Goal: Task Accomplishment & Management: Manage account settings

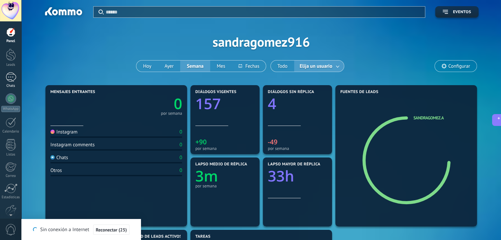
drag, startPoint x: 0, startPoint y: 0, endPoint x: 12, endPoint y: 80, distance: 81.2
click at [12, 80] on div at bounding box center [11, 77] width 11 height 10
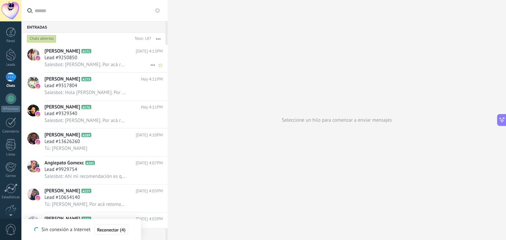
click at [74, 68] on span "Salesbot: Hola Edith. Por acá retomando la conversación porque creo que te ocup…" at bounding box center [85, 65] width 82 height 6
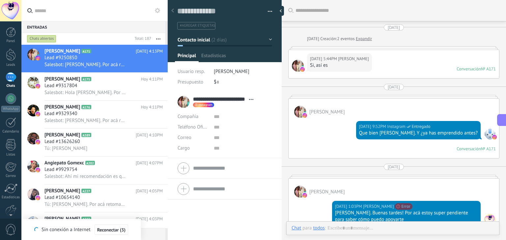
type textarea "**********"
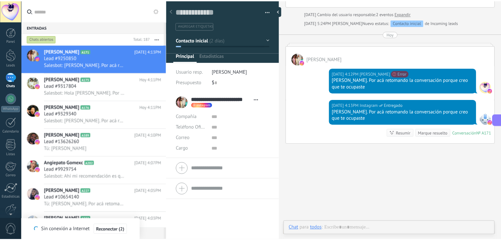
scroll to position [10, 0]
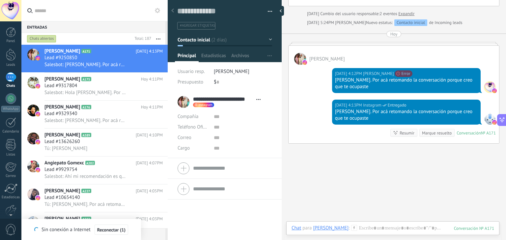
click at [266, 40] on button "Contacto inicial" at bounding box center [224, 40] width 94 height 12
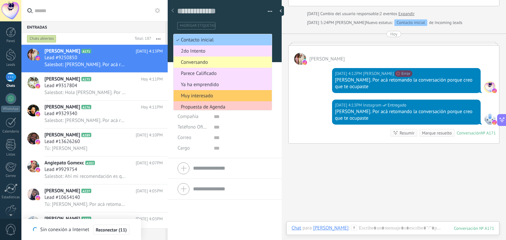
click at [196, 64] on span "Conversando" at bounding box center [221, 62] width 96 height 6
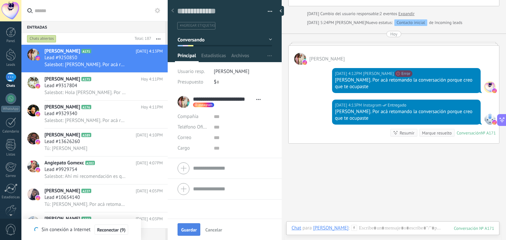
click at [190, 229] on span "Guardar" at bounding box center [188, 230] width 15 height 5
click at [12, 60] on div at bounding box center [11, 55] width 10 height 12
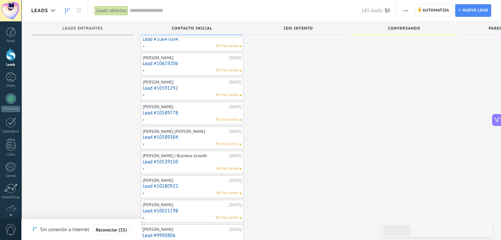
scroll to position [997, 0]
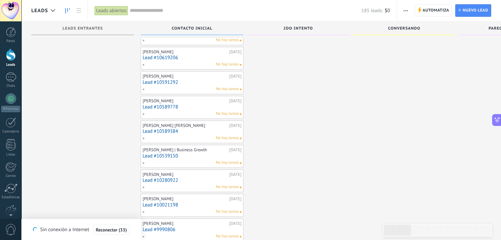
click at [154, 10] on input "text" at bounding box center [245, 10] width 231 height 7
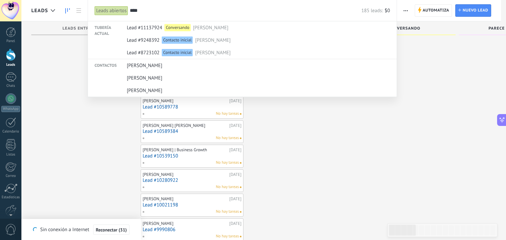
type input "****"
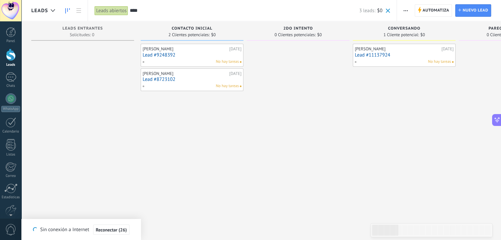
click at [186, 80] on link "Lead #8723102" at bounding box center [192, 80] width 99 height 6
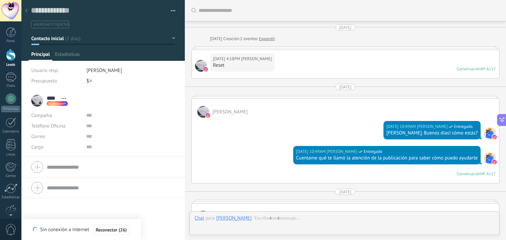
scroll to position [236, 0]
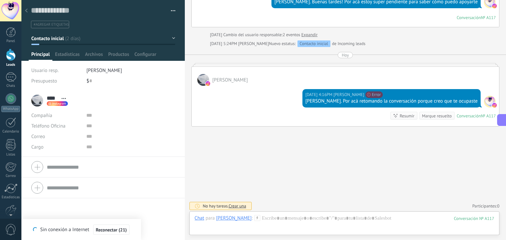
click at [169, 39] on button "Contacto inicial" at bounding box center [103, 39] width 144 height 12
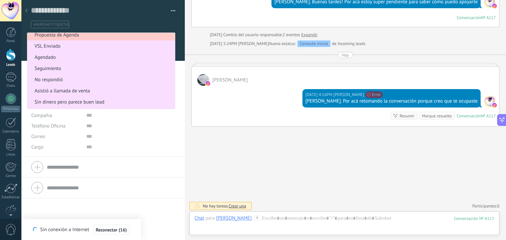
scroll to position [80, 0]
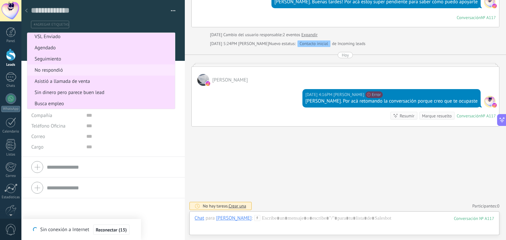
click at [53, 72] on span "No respondió" at bounding box center [99, 70] width 145 height 6
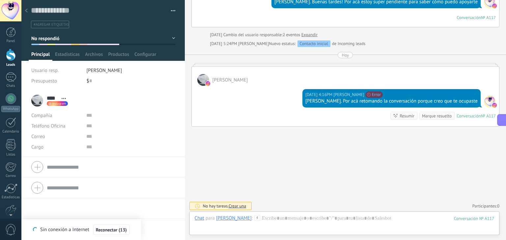
click at [27, 10] on icon at bounding box center [26, 11] width 3 height 4
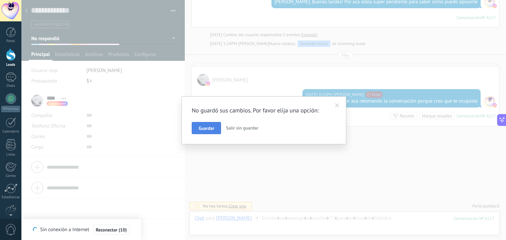
click at [205, 126] on span "Guardar" at bounding box center [205, 128] width 15 height 5
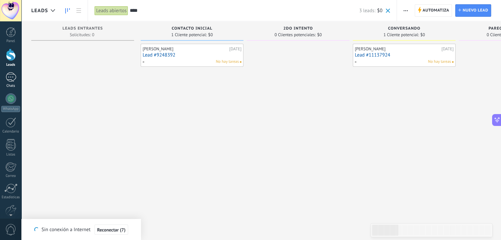
click at [11, 80] on div at bounding box center [11, 77] width 11 height 10
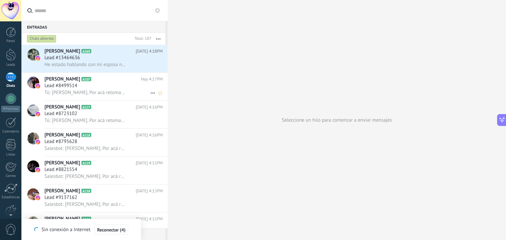
click at [112, 85] on div "Lead #8499514" at bounding box center [103, 86] width 118 height 7
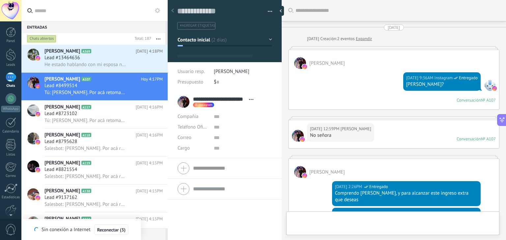
type textarea "**********"
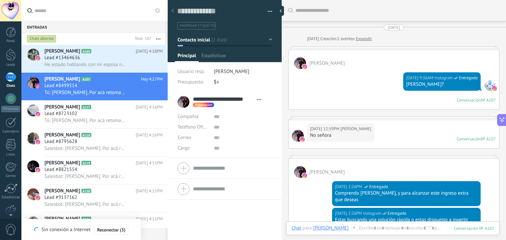
scroll to position [391, 0]
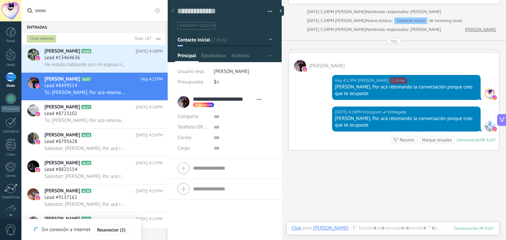
click at [267, 41] on button "Contacto inicial" at bounding box center [224, 40] width 94 height 12
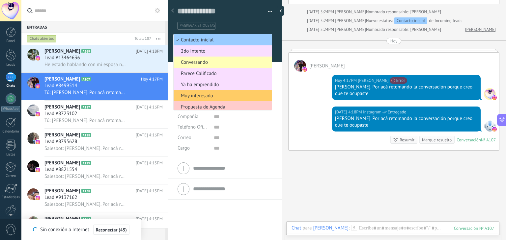
click at [203, 61] on span "Conversando" at bounding box center [221, 62] width 96 height 6
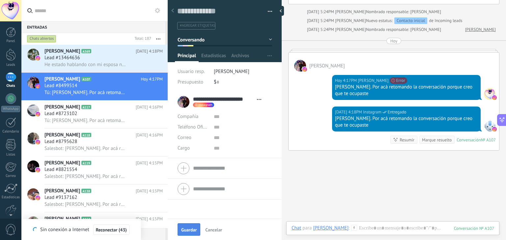
click at [191, 232] on span "Guardar" at bounding box center [188, 230] width 15 height 5
click at [10, 56] on div at bounding box center [11, 55] width 10 height 12
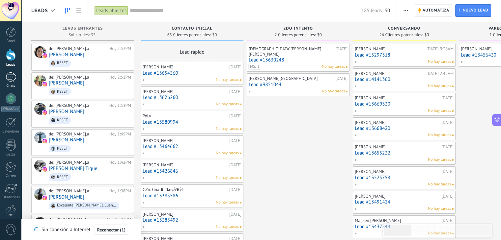
click at [10, 82] on link "Chats" at bounding box center [10, 80] width 21 height 16
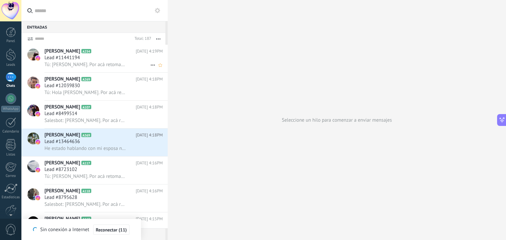
click at [91, 61] on div "Lead #11441194" at bounding box center [103, 58] width 118 height 7
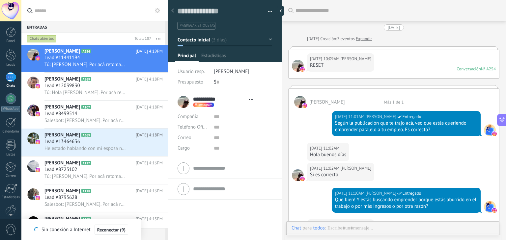
scroll to position [698, 0]
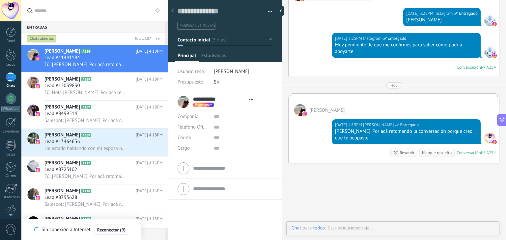
type textarea "**********"
click at [229, 42] on button "Contacto inicial" at bounding box center [224, 40] width 94 height 12
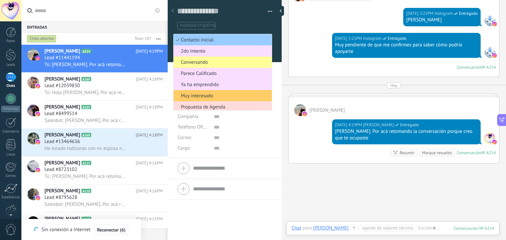
click at [223, 105] on span "Propuesta de Agenda" at bounding box center [221, 107] width 96 height 6
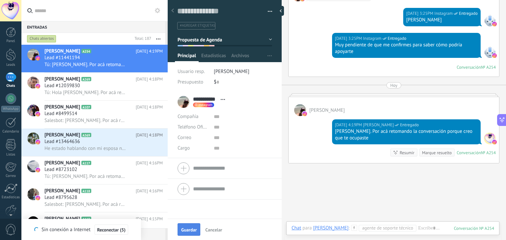
click at [192, 230] on span "Guardar" at bounding box center [188, 230] width 15 height 5
drag, startPoint x: 9, startPoint y: 56, endPoint x: 5, endPoint y: 68, distance: 13.4
click at [9, 56] on div at bounding box center [11, 55] width 10 height 12
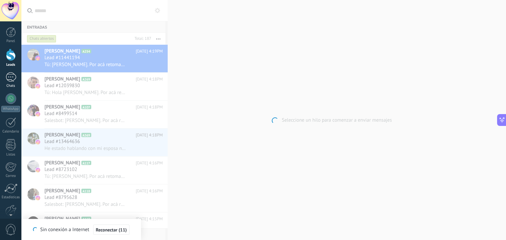
click at [13, 76] on div at bounding box center [11, 77] width 11 height 10
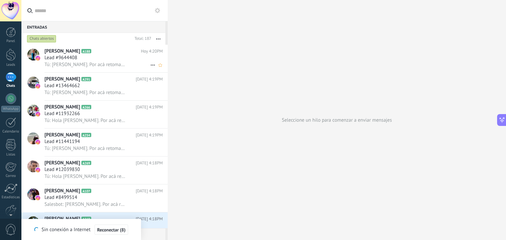
click at [75, 57] on span "Lead #9644408" at bounding box center [60, 58] width 33 height 7
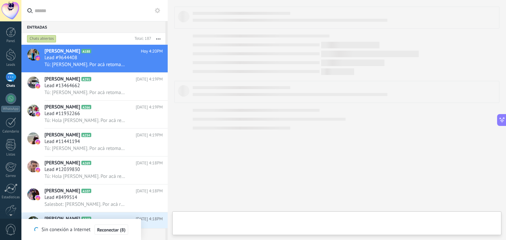
type textarea "**********"
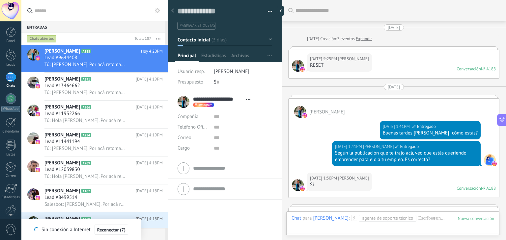
scroll to position [733, 0]
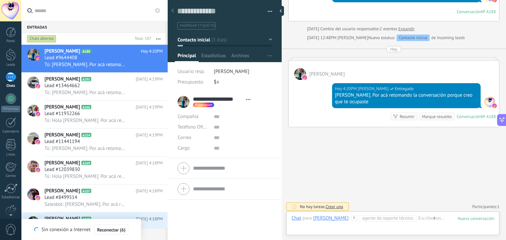
click at [270, 40] on div at bounding box center [225, 29] width 114 height 66
click at [269, 40] on button "Contacto inicial" at bounding box center [224, 40] width 94 height 12
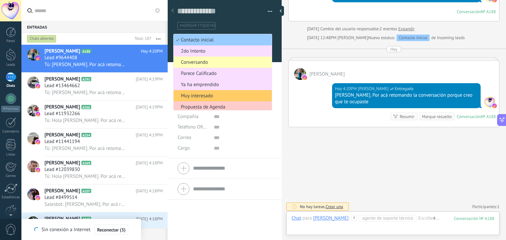
click at [209, 64] on span "Conversando" at bounding box center [221, 62] width 96 height 6
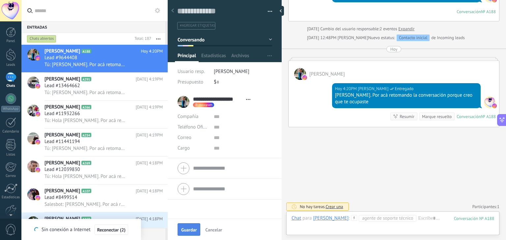
click at [186, 229] on span "Guardar" at bounding box center [188, 230] width 15 height 5
click at [9, 34] on div at bounding box center [11, 32] width 10 height 10
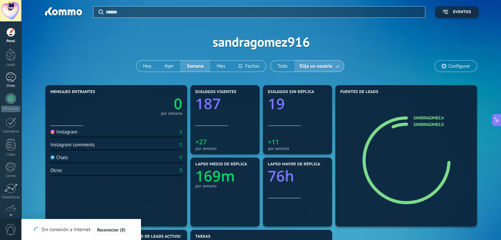
click at [12, 81] on div at bounding box center [11, 77] width 11 height 10
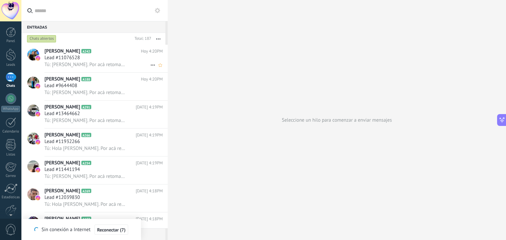
click at [79, 57] on span "Lead #11076528" at bounding box center [62, 58] width 36 height 7
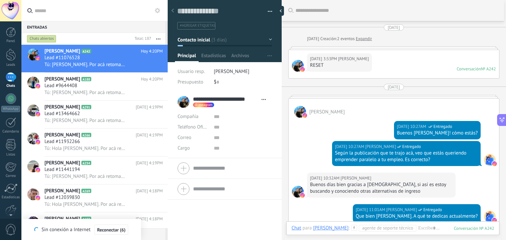
click at [238, 37] on button "Contacto inicial" at bounding box center [224, 40] width 94 height 12
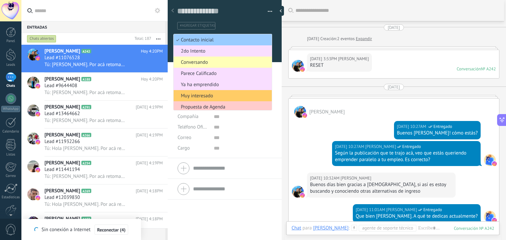
click at [199, 65] on span "Conversando" at bounding box center [221, 62] width 96 height 6
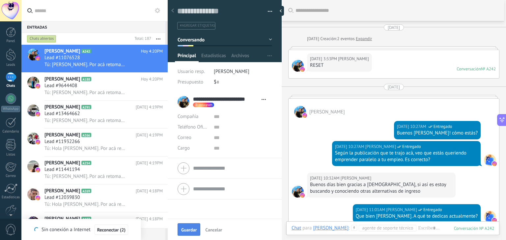
click at [187, 229] on span "Guardar" at bounding box center [188, 230] width 15 height 5
click at [13, 53] on div at bounding box center [11, 55] width 10 height 12
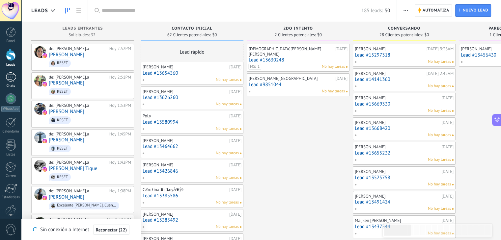
click at [13, 80] on div at bounding box center [11, 77] width 11 height 10
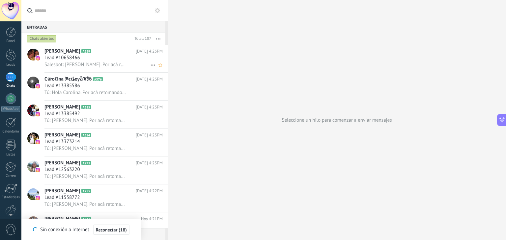
click at [86, 57] on div "Lead #10658466" at bounding box center [103, 58] width 118 height 7
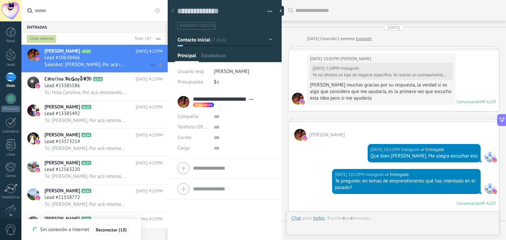
type textarea "**********"
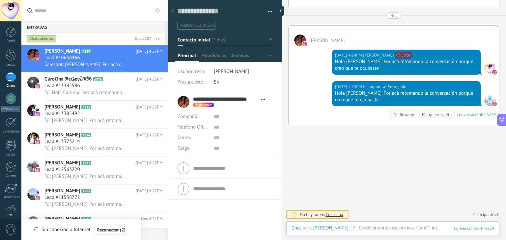
click at [269, 37] on button "Contacto inicial" at bounding box center [224, 40] width 94 height 12
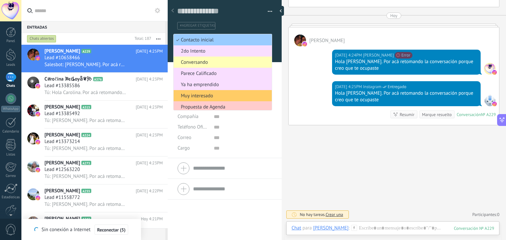
click at [201, 63] on span "Conversando" at bounding box center [221, 62] width 96 height 6
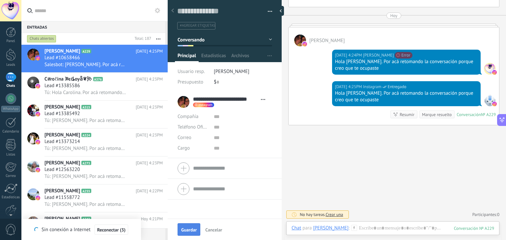
click at [193, 234] on button "Guardar" at bounding box center [188, 230] width 23 height 13
click at [8, 57] on div at bounding box center [11, 55] width 10 height 12
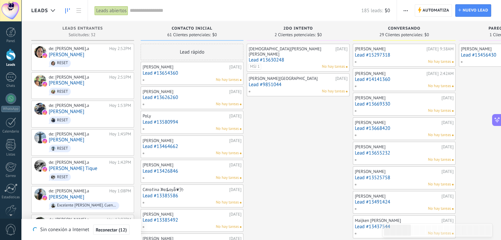
click at [177, 10] on input "text" at bounding box center [245, 10] width 231 height 7
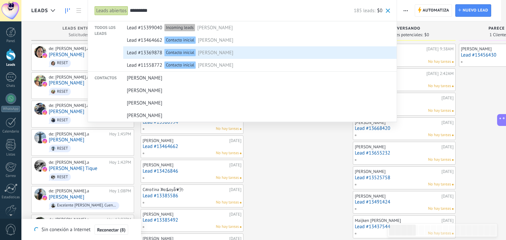
type input "*********"
click at [211, 52] on span "Sebastián Sosa" at bounding box center [216, 53] width 36 height 12
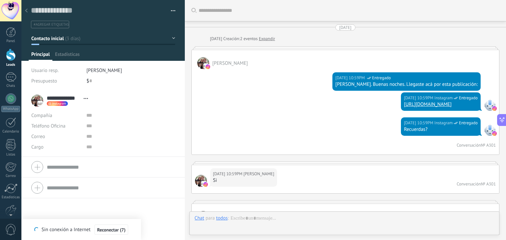
scroll to position [10, 0]
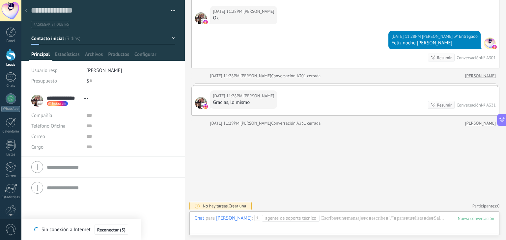
click at [172, 38] on button "Contacto inicial" at bounding box center [103, 39] width 144 height 12
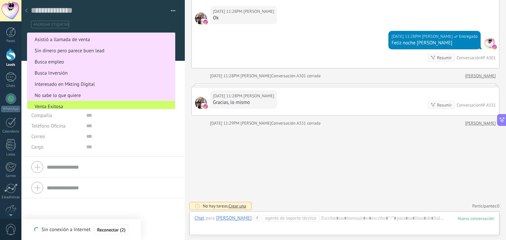
scroll to position [138, 0]
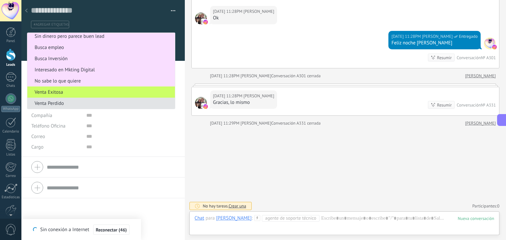
click at [112, 108] on li "Venta Perdido" at bounding box center [100, 103] width 147 height 11
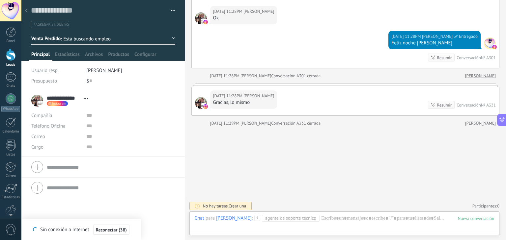
click at [16, 53] on link "Leads" at bounding box center [10, 58] width 21 height 18
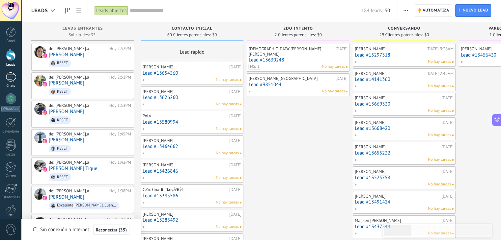
click at [12, 79] on div at bounding box center [11, 77] width 11 height 10
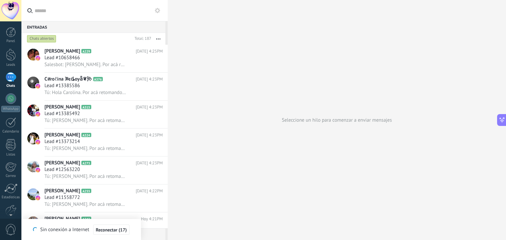
click at [9, 81] on div at bounding box center [11, 77] width 11 height 10
click at [11, 59] on div at bounding box center [11, 55] width 10 height 12
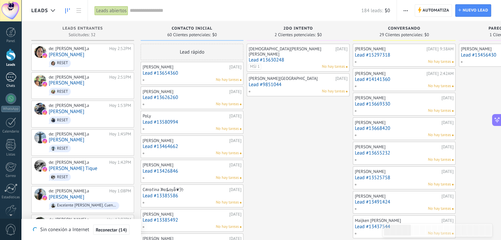
click at [11, 83] on link "Chats" at bounding box center [10, 80] width 21 height 16
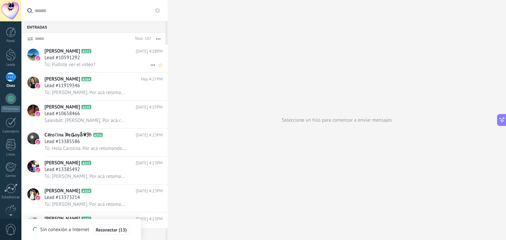
click at [88, 59] on div "Lead #10591292" at bounding box center [103, 58] width 118 height 7
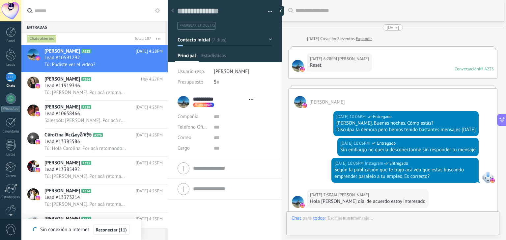
type textarea "**********"
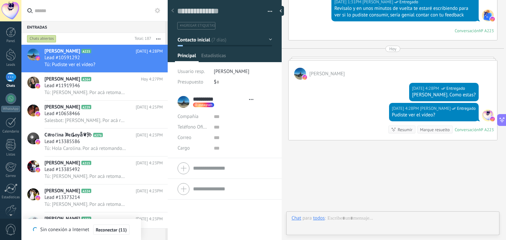
scroll to position [10, 0]
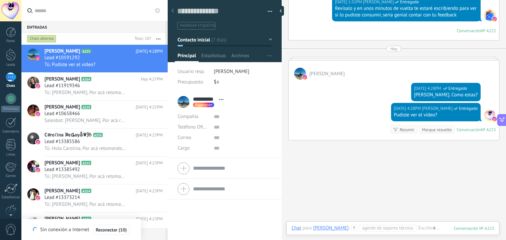
click at [266, 38] on button "Contacto inicial" at bounding box center [224, 40] width 94 height 12
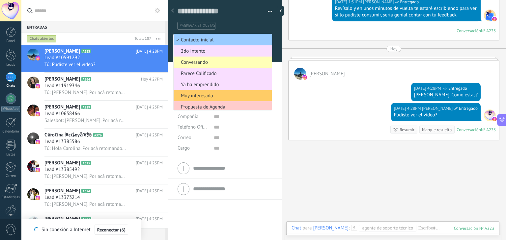
click at [267, 58] on li "Conversando" at bounding box center [222, 62] width 98 height 11
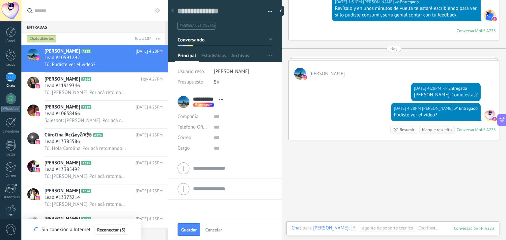
click at [234, 40] on button "Conversando" at bounding box center [224, 40] width 94 height 12
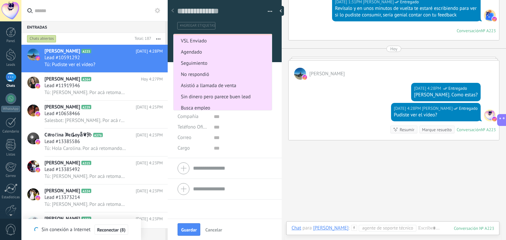
scroll to position [67, 0]
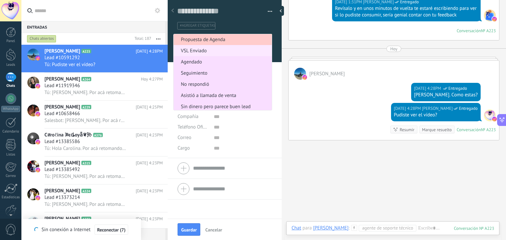
click at [206, 53] on span "VSL Enviado" at bounding box center [221, 51] width 96 height 6
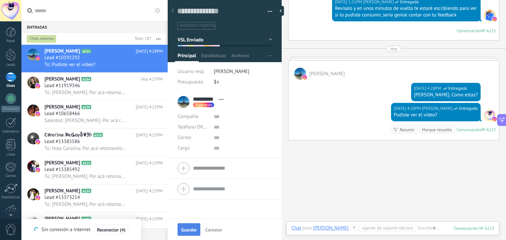
click at [186, 228] on span "Guardar" at bounding box center [188, 230] width 15 height 5
click at [8, 58] on div at bounding box center [11, 55] width 10 height 12
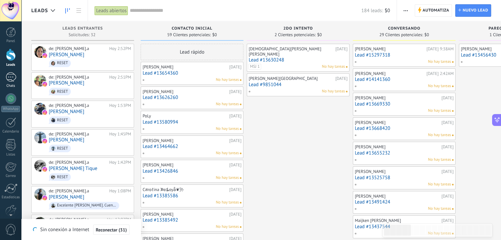
click at [13, 81] on div at bounding box center [11, 77] width 11 height 10
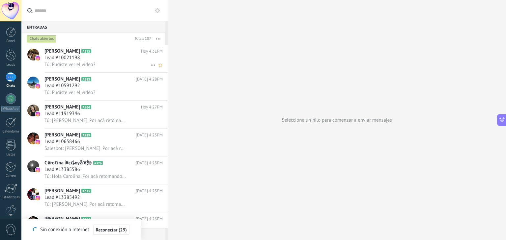
click at [101, 55] on div "Lead #10021198" at bounding box center [103, 58] width 118 height 7
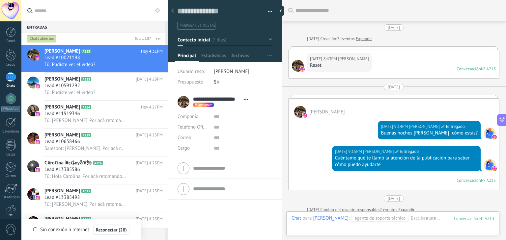
scroll to position [453, 0]
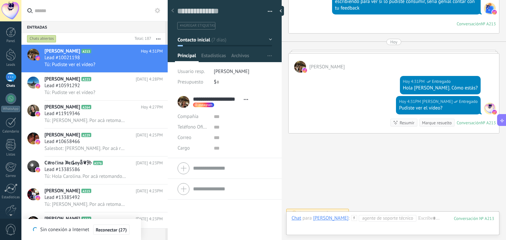
click at [265, 39] on button "Contacto inicial" at bounding box center [224, 40] width 94 height 12
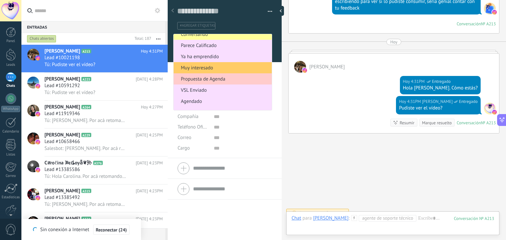
scroll to position [46, 0]
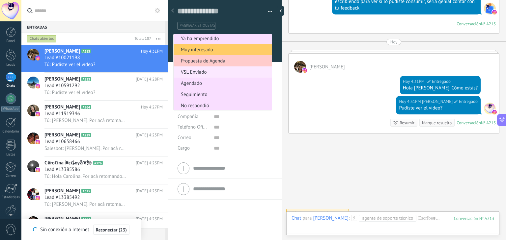
click at [204, 69] on span "VSL Enviado" at bounding box center [221, 72] width 96 height 6
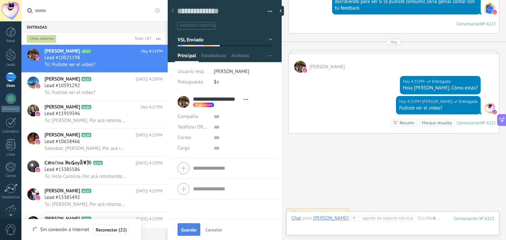
click at [193, 227] on button "Guardar" at bounding box center [188, 230] width 23 height 13
click at [9, 54] on div at bounding box center [11, 55] width 10 height 12
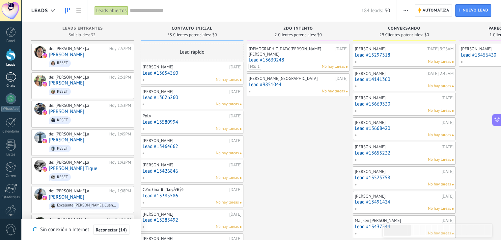
click at [10, 82] on link "Chats" at bounding box center [10, 80] width 21 height 16
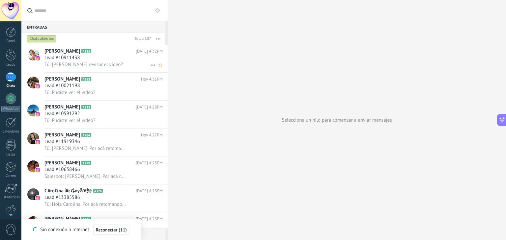
click at [72, 58] on span "Lead #10911438" at bounding box center [62, 58] width 36 height 7
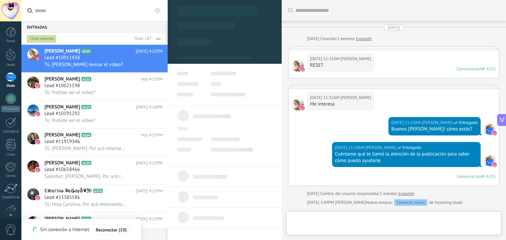
scroll to position [522, 0]
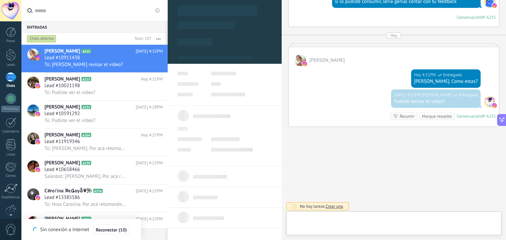
type textarea "**********"
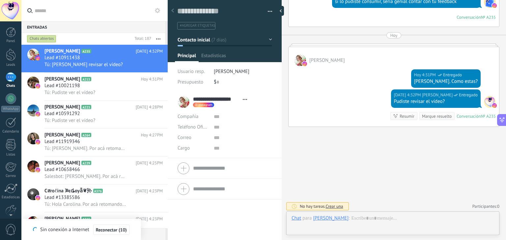
scroll to position [10, 0]
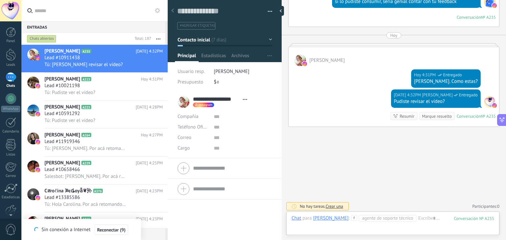
click at [266, 37] on button "Contacto inicial" at bounding box center [224, 40] width 94 height 12
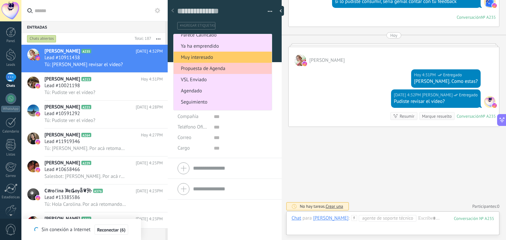
scroll to position [62, 0]
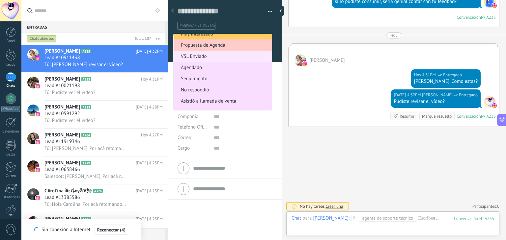
click at [225, 59] on span "VSL Enviado" at bounding box center [221, 56] width 96 height 6
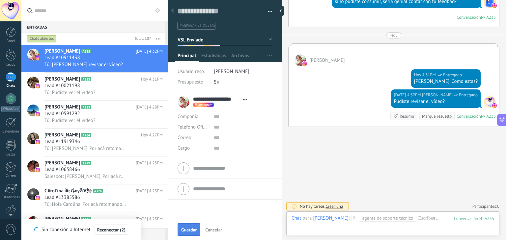
click at [190, 230] on span "Guardar" at bounding box center [188, 230] width 15 height 5
click at [9, 37] on div at bounding box center [11, 32] width 10 height 10
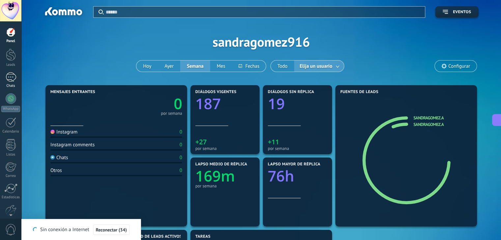
click at [8, 59] on div at bounding box center [11, 55] width 10 height 12
click at [13, 54] on div at bounding box center [11, 55] width 10 height 12
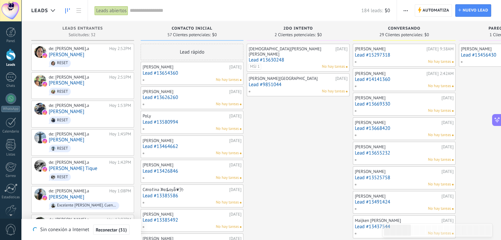
click at [148, 9] on input "text" at bounding box center [245, 10] width 231 height 7
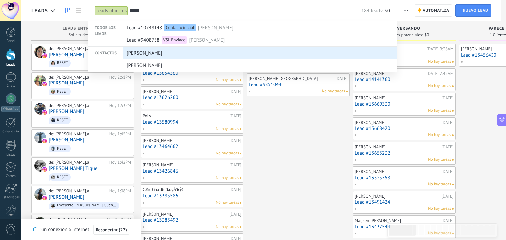
type input "*****"
click at [154, 54] on div "[PERSON_NAME]" at bounding box center [258, 53] width 263 height 13
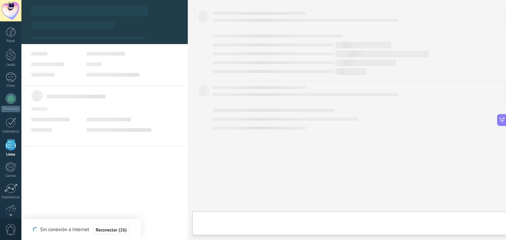
scroll to position [17, 0]
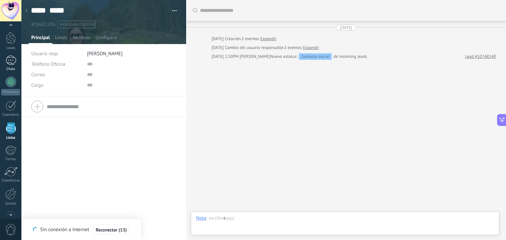
click at [12, 67] on div "Chats" at bounding box center [10, 69] width 19 height 4
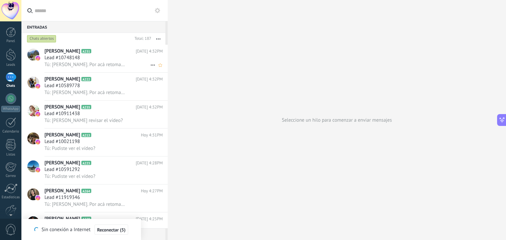
click at [86, 57] on div "Lead #10748148" at bounding box center [103, 58] width 118 height 7
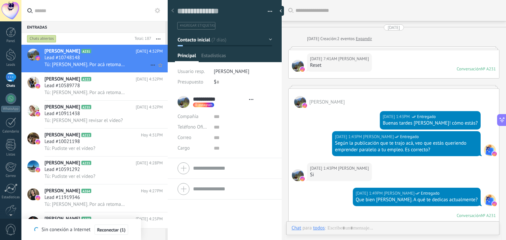
type textarea "**********"
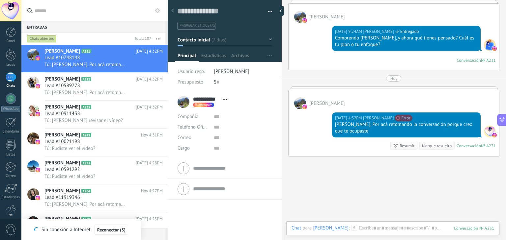
click at [266, 38] on button "Contacto inicial" at bounding box center [224, 40] width 94 height 12
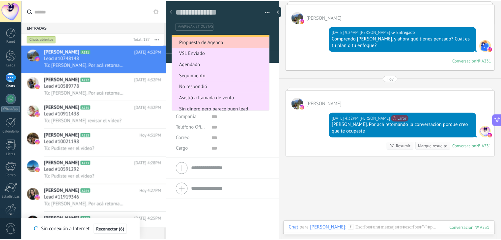
scroll to position [66, 0]
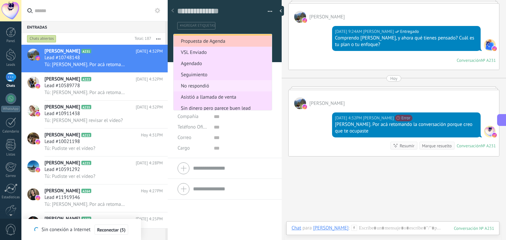
click at [212, 85] on span "No respondió" at bounding box center [221, 86] width 96 height 6
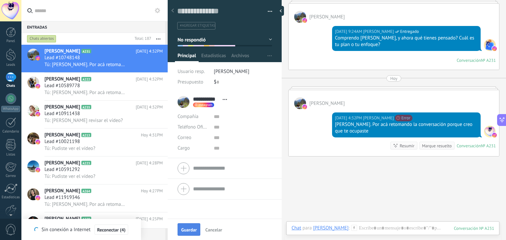
click at [184, 229] on span "Guardar" at bounding box center [188, 230] width 15 height 5
click at [12, 56] on div at bounding box center [11, 55] width 10 height 12
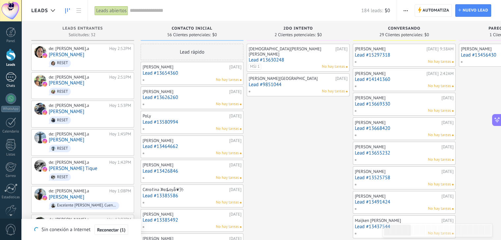
click at [11, 80] on div at bounding box center [11, 77] width 11 height 10
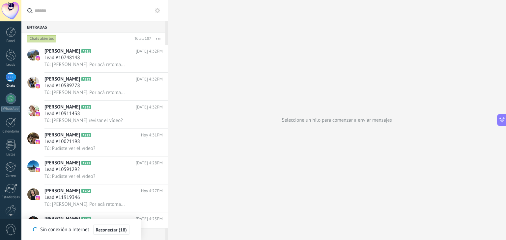
click at [279, 12] on div "Seleccione un hilo para comenzar a enviar mensajes" at bounding box center [337, 120] width 338 height 240
click at [282, 12] on div "Seleccione un hilo para comenzar a enviar mensajes" at bounding box center [337, 120] width 338 height 240
click at [8, 37] on div at bounding box center [11, 32] width 10 height 10
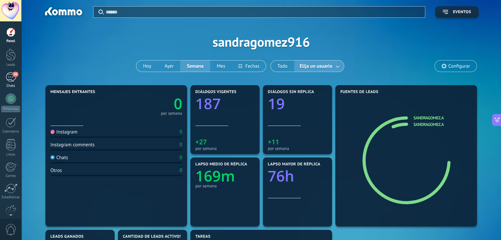
click at [11, 80] on div "20" at bounding box center [11, 77] width 11 height 10
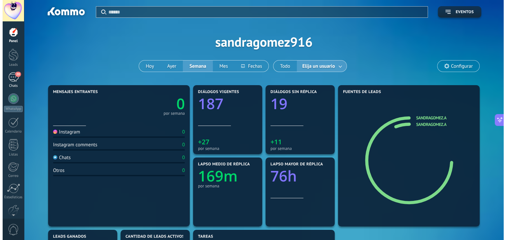
scroll to position [493, 0]
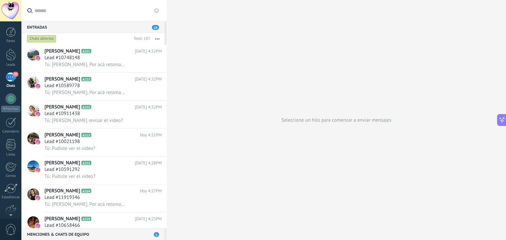
click at [7, 82] on div "20" at bounding box center [11, 77] width 11 height 10
click at [52, 10] on input "text" at bounding box center [98, 10] width 127 height 21
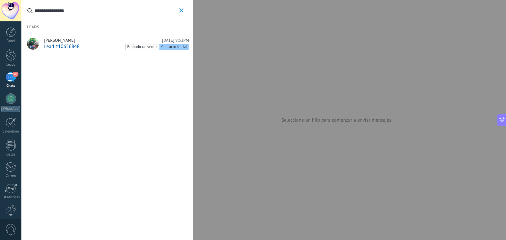
type input "**********"
click at [73, 46] on span "Lead #10656848" at bounding box center [62, 46] width 36 height 6
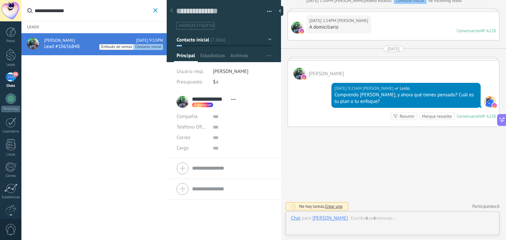
scroll to position [10, 0]
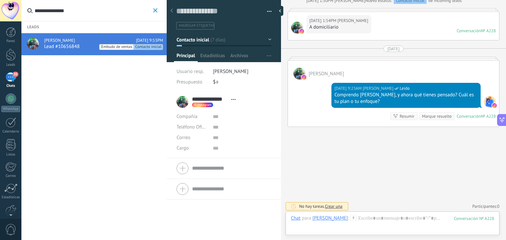
click at [265, 39] on button "Contacto inicial" at bounding box center [223, 40] width 95 height 12
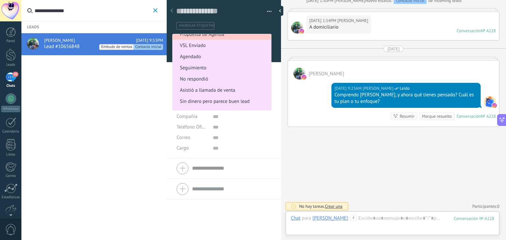
scroll to position [74, 0]
click at [215, 81] on span "No respondió" at bounding box center [220, 78] width 96 height 6
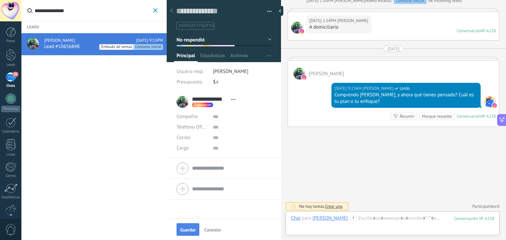
click at [192, 231] on span "Guardar" at bounding box center [187, 230] width 15 height 5
click at [13, 51] on div at bounding box center [11, 55] width 10 height 12
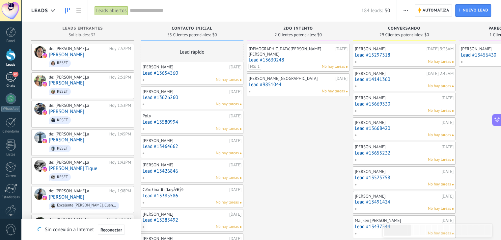
click at [8, 79] on div "20" at bounding box center [11, 77] width 11 height 10
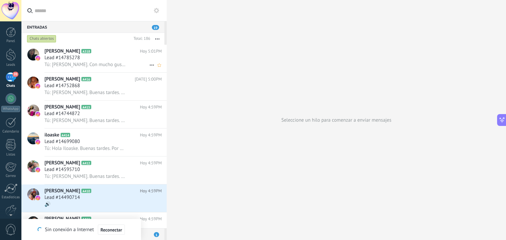
click at [73, 52] on span "[PERSON_NAME]" at bounding box center [62, 51] width 36 height 7
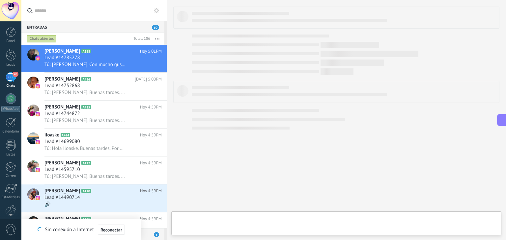
type textarea "**********"
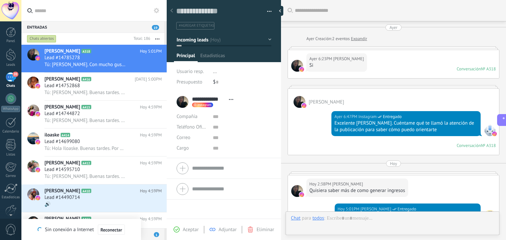
scroll to position [115, 0]
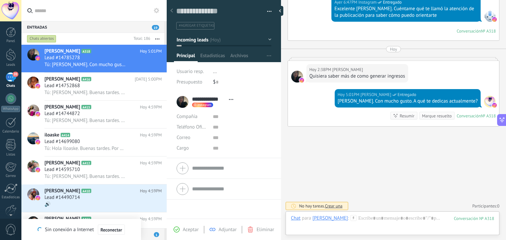
click at [268, 40] on button "Incoming leads" at bounding box center [223, 40] width 95 height 12
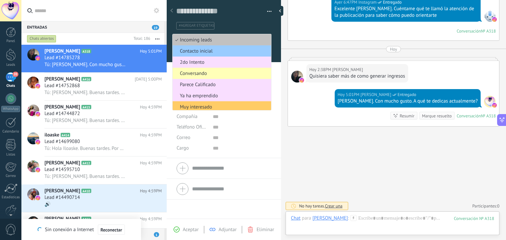
click at [214, 75] on span "Conversando" at bounding box center [220, 73] width 96 height 6
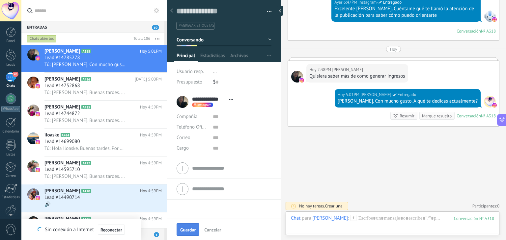
click at [191, 231] on span "Guardar" at bounding box center [187, 230] width 15 height 5
click at [7, 57] on div at bounding box center [11, 55] width 10 height 12
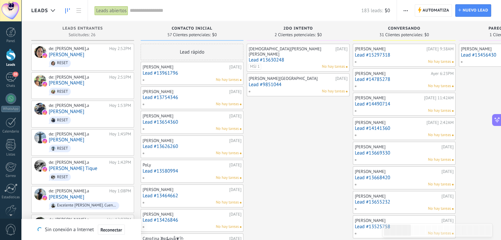
click at [153, 8] on input "text" at bounding box center [245, 10] width 231 height 7
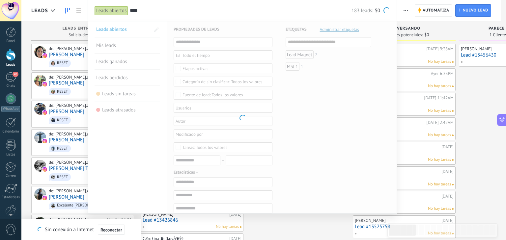
click at [154, 9] on input "****" at bounding box center [241, 10] width 222 height 7
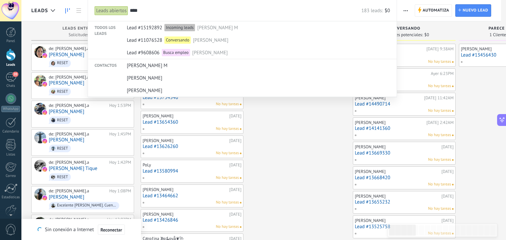
click at [175, 13] on input "****" at bounding box center [245, 10] width 231 height 7
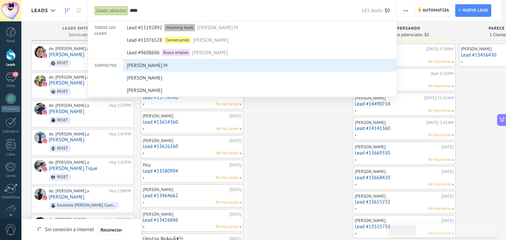
type input "****"
click at [143, 69] on span "[PERSON_NAME] M" at bounding box center [147, 66] width 41 height 12
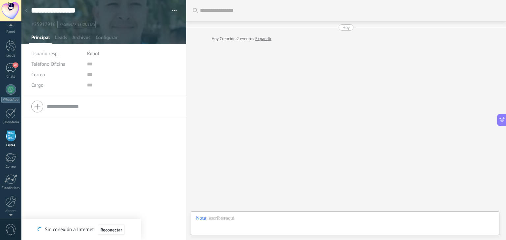
scroll to position [4, 0]
click at [12, 79] on link "20 Chats" at bounding box center [10, 76] width 21 height 16
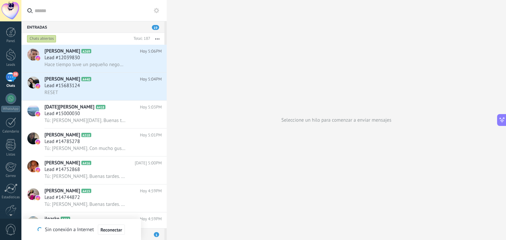
click at [14, 81] on div "20" at bounding box center [11, 77] width 11 height 10
click at [9, 82] on div "20" at bounding box center [11, 77] width 11 height 10
click at [50, 12] on input "text" at bounding box center [98, 10] width 127 height 21
click at [30, 4] on label at bounding box center [93, 10] width 145 height 21
click at [35, 4] on input "text" at bounding box center [98, 10] width 127 height 21
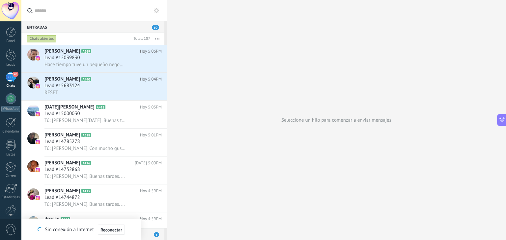
click at [37, 9] on input "text" at bounding box center [98, 10] width 127 height 21
click at [29, 11] on icon at bounding box center [29, 10] width 5 height 5
click at [35, 11] on input "text" at bounding box center [98, 10] width 127 height 21
click at [7, 57] on div at bounding box center [11, 55] width 10 height 12
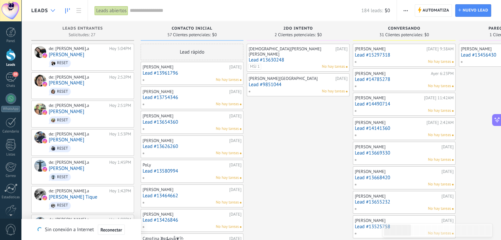
click at [51, 11] on icon at bounding box center [53, 10] width 4 height 3
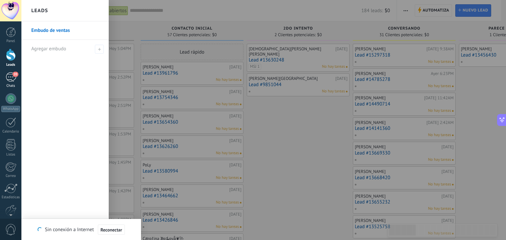
click at [12, 82] on div "20" at bounding box center [11, 77] width 11 height 10
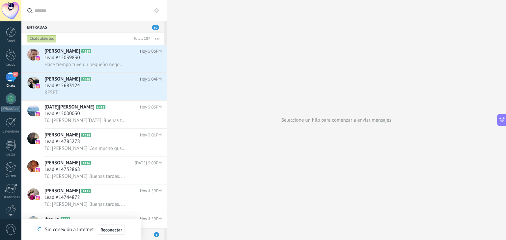
click at [46, 15] on input "text" at bounding box center [98, 10] width 127 height 21
click at [44, 12] on input "text" at bounding box center [98, 10] width 127 height 21
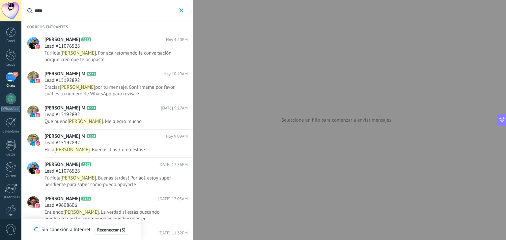
type input "****"
click at [90, 147] on span ". Buenos días. Cómo estás?" at bounding box center [118, 150] width 56 height 6
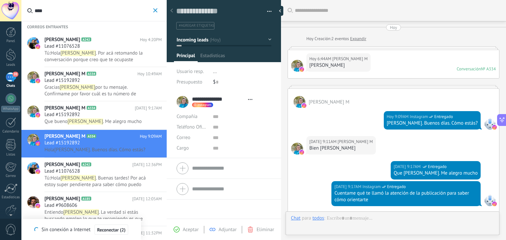
type textarea "**********"
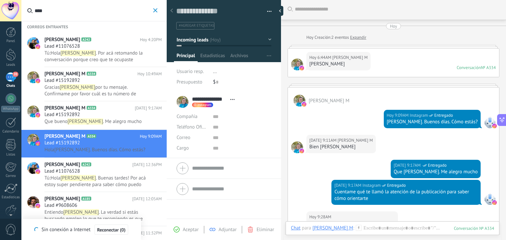
click at [268, 39] on button "Incoming leads" at bounding box center [223, 40] width 95 height 12
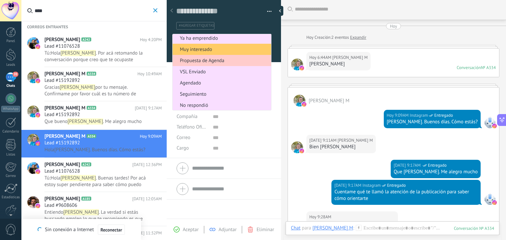
scroll to position [59, 0]
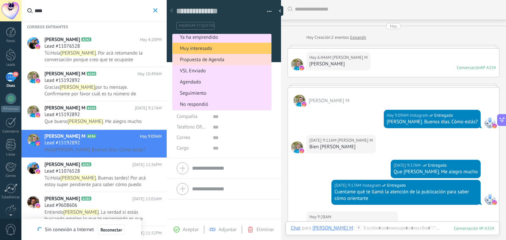
click at [244, 57] on span "Propuesta de Agenda" at bounding box center [220, 60] width 96 height 6
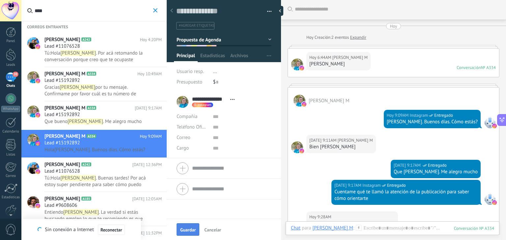
click at [193, 228] on span "Guardar" at bounding box center [187, 230] width 15 height 5
click at [11, 80] on div "20" at bounding box center [11, 77] width 11 height 10
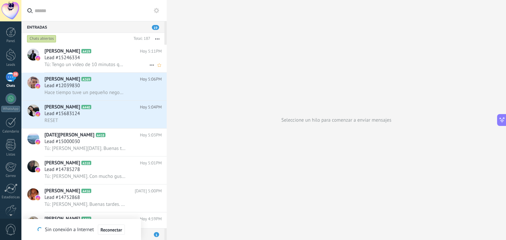
click at [80, 63] on span "Tú: Tengo un vídeo de 10 minutos que explica en detalle el acompañamiento que p…" at bounding box center [84, 65] width 81 height 6
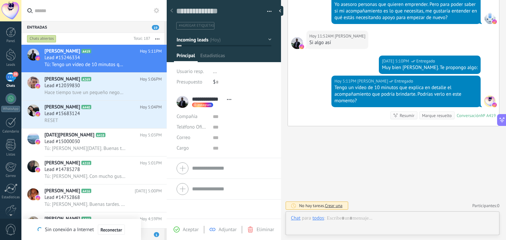
scroll to position [10, 0]
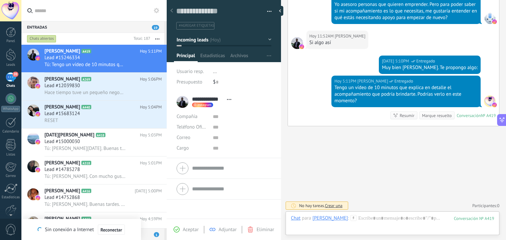
click at [267, 40] on button "Incoming leads" at bounding box center [223, 40] width 95 height 12
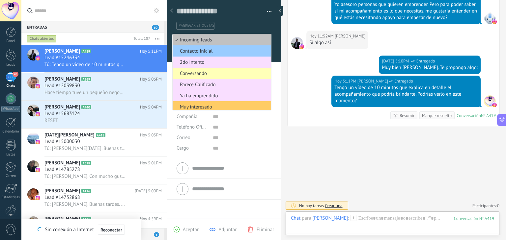
click at [198, 74] on span "Conversando" at bounding box center [220, 73] width 96 height 6
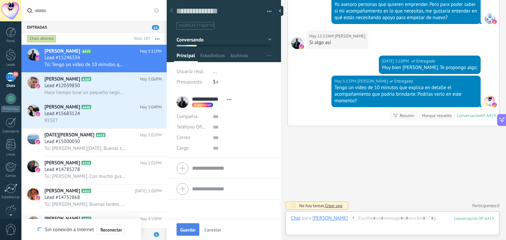
click at [185, 232] on span "Guardar" at bounding box center [187, 230] width 15 height 5
click at [11, 58] on div at bounding box center [11, 55] width 10 height 12
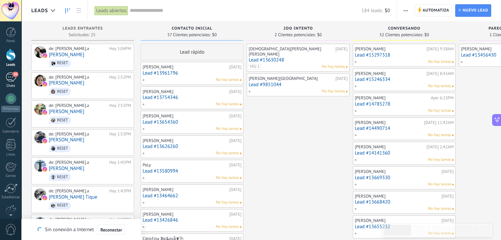
click at [14, 78] on div "20" at bounding box center [11, 77] width 11 height 10
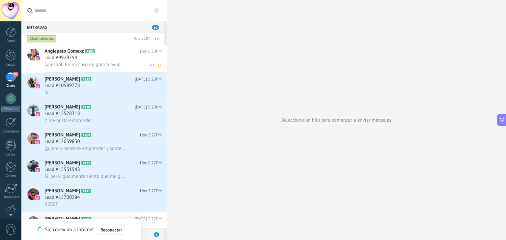
click at [120, 57] on div "Lead #9929754" at bounding box center [102, 58] width 117 height 7
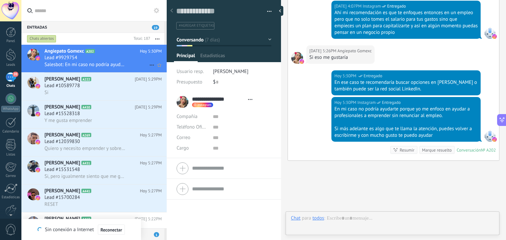
scroll to position [10, 0]
click at [266, 39] on button "Conversando" at bounding box center [223, 40] width 95 height 12
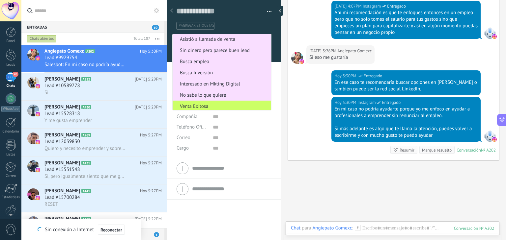
scroll to position [138, 0]
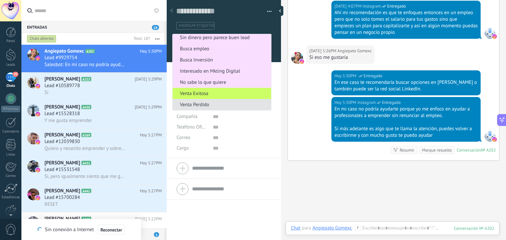
click at [221, 106] on span "Venta Perdido" at bounding box center [220, 105] width 96 height 6
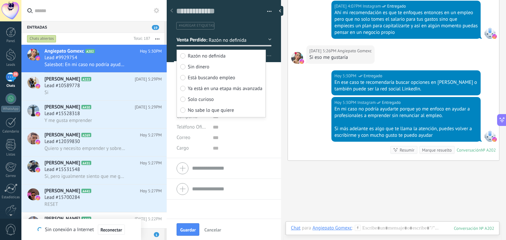
click at [196, 78] on span "Está buscando empleo" at bounding box center [211, 78] width 47 height 6
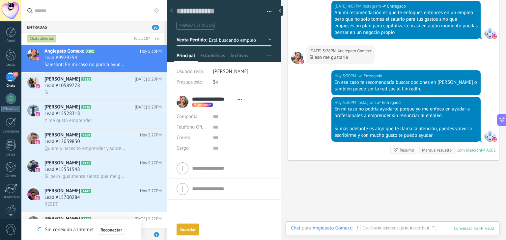
click at [195, 225] on button "Guardar Guardar" at bounding box center [187, 230] width 23 height 12
click at [13, 64] on div "Leads" at bounding box center [10, 65] width 19 height 4
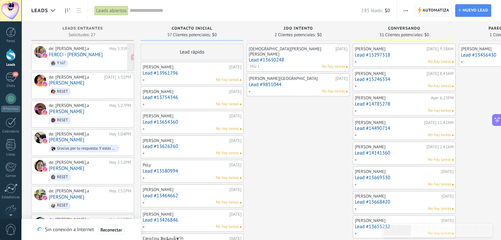
click at [74, 55] on link "FERCCI - [PERSON_NAME]" at bounding box center [76, 55] width 54 height 6
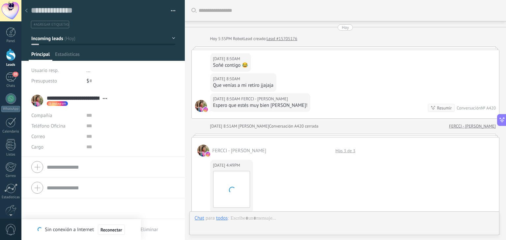
type textarea "**********"
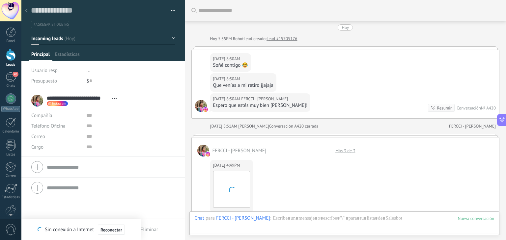
scroll to position [477, 0]
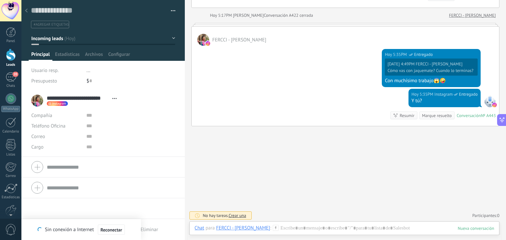
click at [169, 40] on button "Incoming leads" at bounding box center [103, 39] width 144 height 12
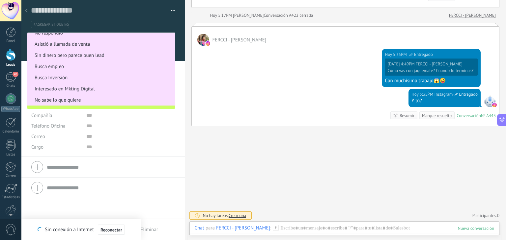
scroll to position [149, 0]
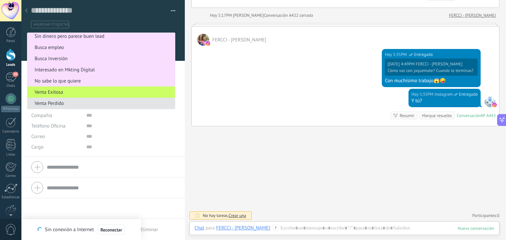
click at [114, 105] on span "Venta Perdido" at bounding box center [99, 103] width 145 height 6
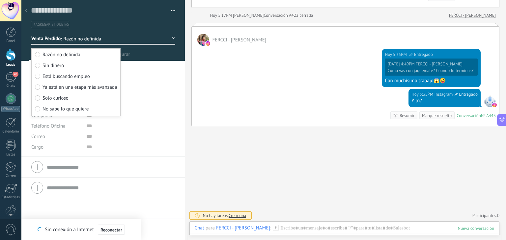
click at [59, 56] on span "Razón no definida" at bounding box center [61, 55] width 38 height 6
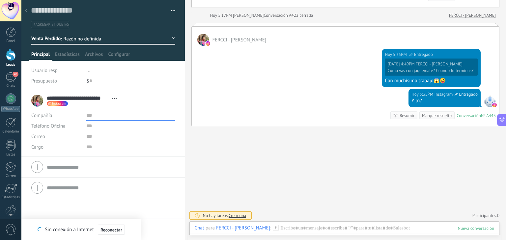
click at [167, 110] on input "text" at bounding box center [130, 115] width 88 height 11
click at [26, 11] on use at bounding box center [26, 11] width 3 height 4
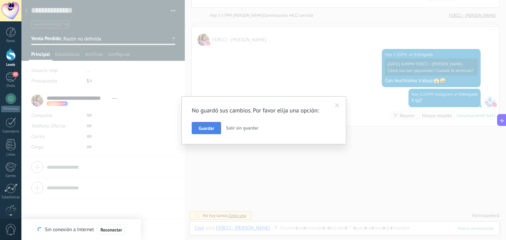
click at [212, 129] on span "Guardar" at bounding box center [205, 128] width 15 height 5
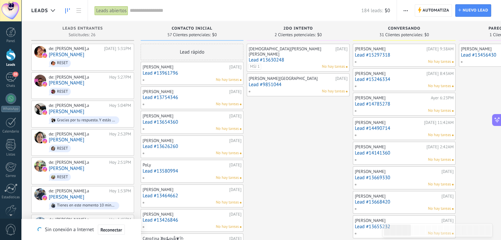
click at [153, 8] on input "text" at bounding box center [245, 10] width 231 height 7
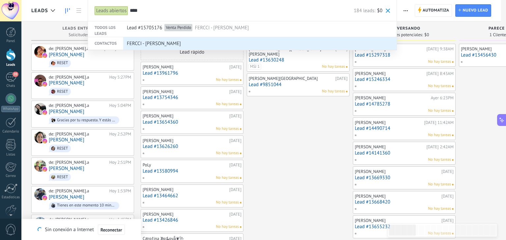
type input "****"
click at [173, 44] on span "FERCCI - [PERSON_NAME]" at bounding box center [154, 44] width 54 height 12
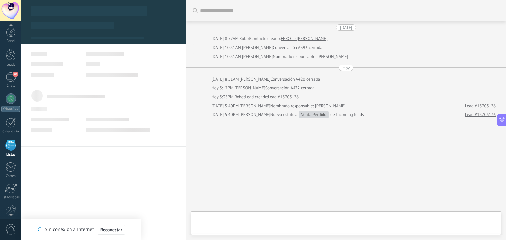
scroll to position [17, 0]
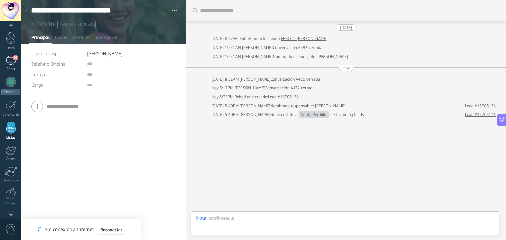
click at [11, 64] on div "20" at bounding box center [11, 61] width 11 height 10
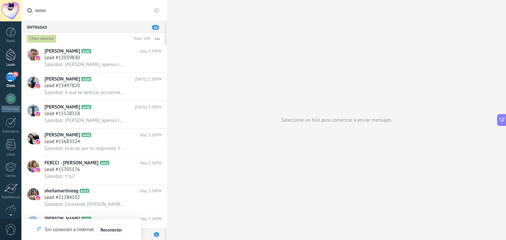
click at [14, 54] on div at bounding box center [11, 55] width 10 height 12
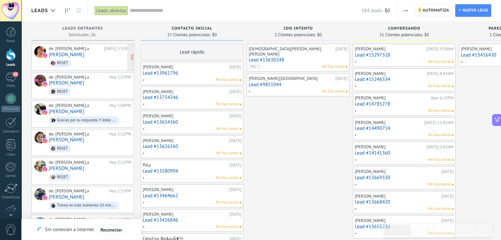
click at [75, 54] on link "[PERSON_NAME]" at bounding box center [67, 55] width 36 height 6
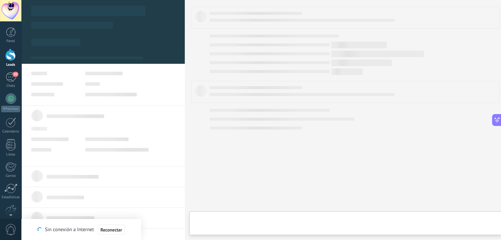
type textarea "**********"
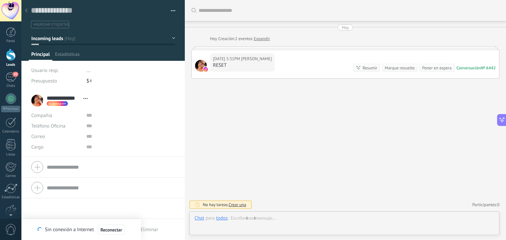
scroll to position [10, 0]
click at [268, 222] on div at bounding box center [344, 225] width 299 height 20
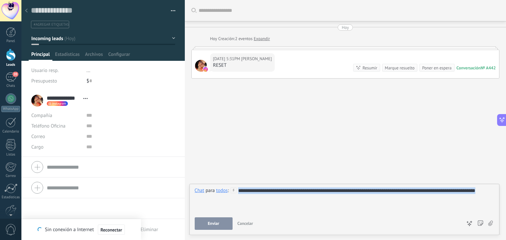
copy div "**********"
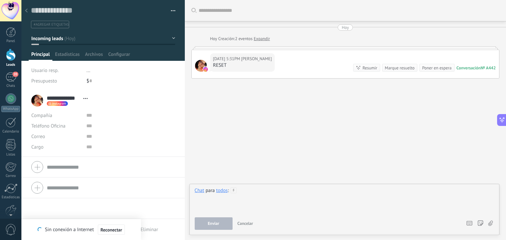
click at [257, 192] on div at bounding box center [345, 200] width 300 height 25
click at [8, 56] on div at bounding box center [11, 55] width 10 height 12
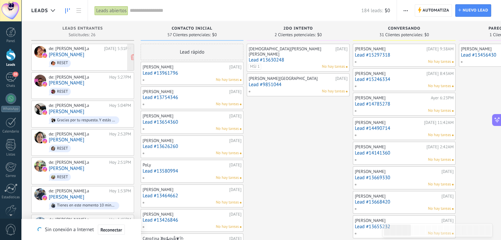
click at [78, 56] on link "[PERSON_NAME]" at bounding box center [67, 55] width 36 height 6
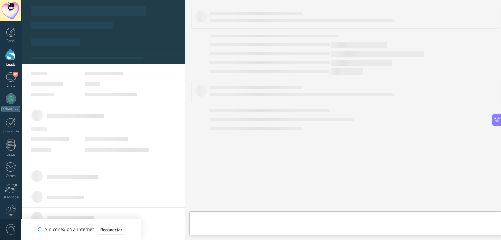
type textarea "**********"
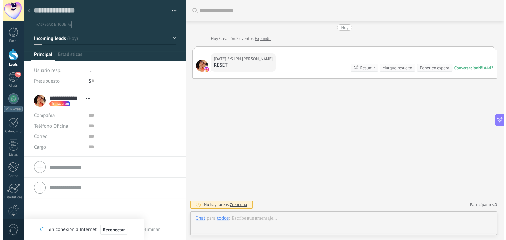
scroll to position [10, 0]
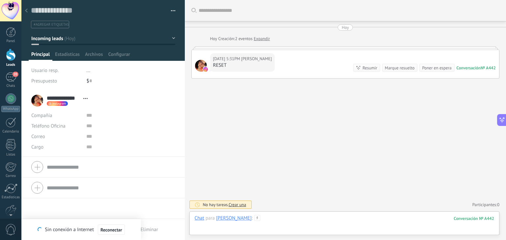
click at [272, 219] on div at bounding box center [344, 225] width 299 height 20
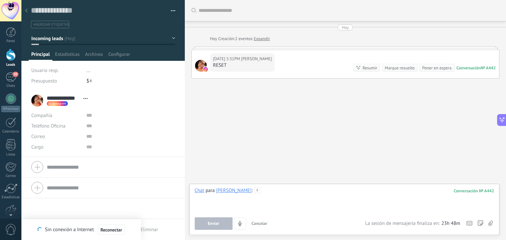
paste div
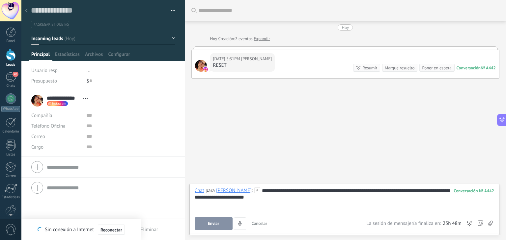
click at [212, 222] on span "Enviar" at bounding box center [214, 224] width 12 height 5
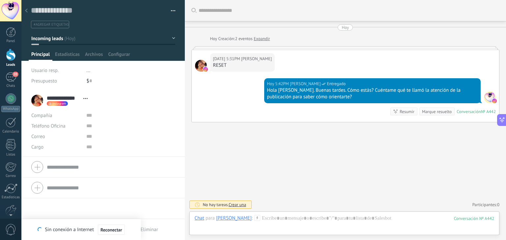
click at [12, 56] on div at bounding box center [11, 55] width 10 height 12
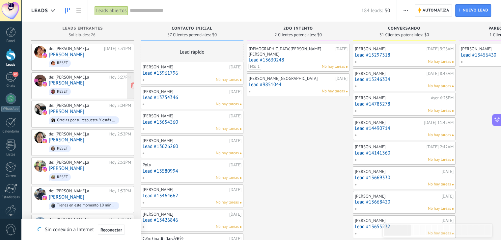
click at [78, 81] on div "de: sandragomez.a Hoy 5:27PM Julian Perez RESET" at bounding box center [90, 86] width 82 height 22
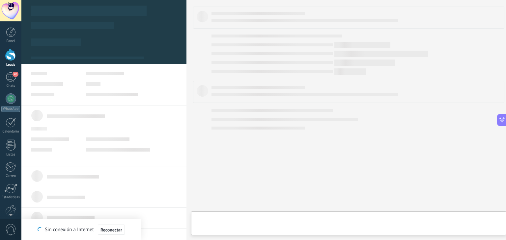
type textarea "**********"
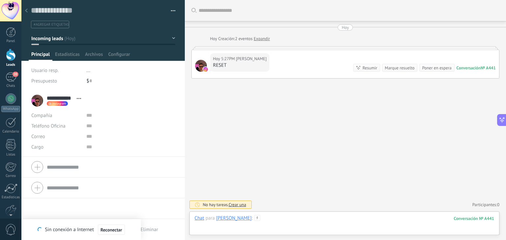
click at [278, 218] on div at bounding box center [344, 225] width 299 height 20
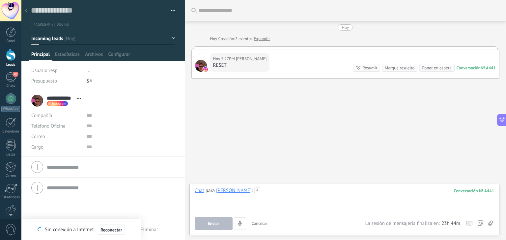
paste div
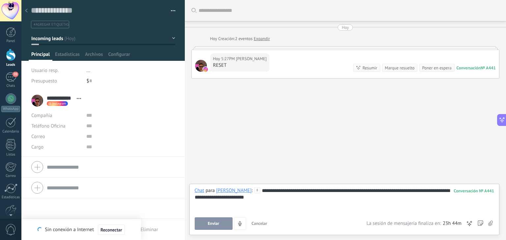
click at [267, 187] on div "**********" at bounding box center [344, 209] width 310 height 51
click at [271, 191] on div "**********" at bounding box center [345, 200] width 300 height 25
click at [223, 225] on button "Enviar" at bounding box center [214, 224] width 38 height 13
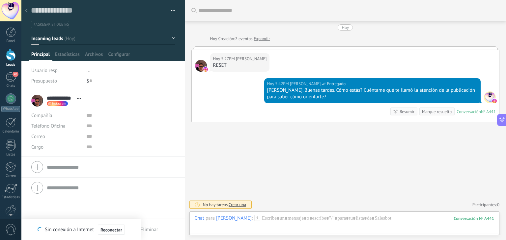
click at [11, 56] on div at bounding box center [11, 55] width 10 height 12
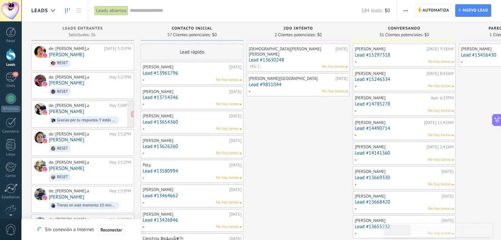
click at [72, 111] on link "[PERSON_NAME]" at bounding box center [67, 112] width 36 height 6
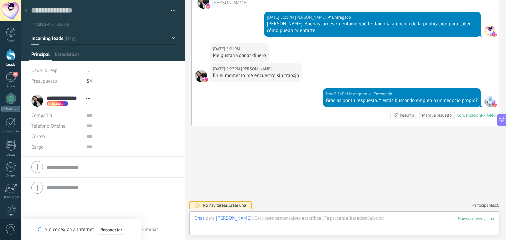
scroll to position [10, 0]
click at [172, 37] on button "Incoming leads" at bounding box center [103, 39] width 144 height 12
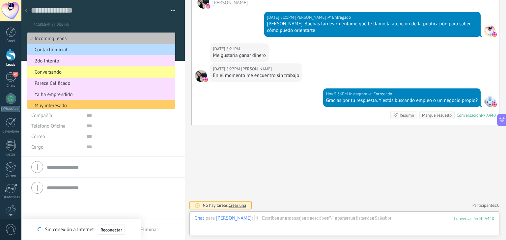
click at [84, 49] on span "Contacto inicial" at bounding box center [99, 50] width 145 height 6
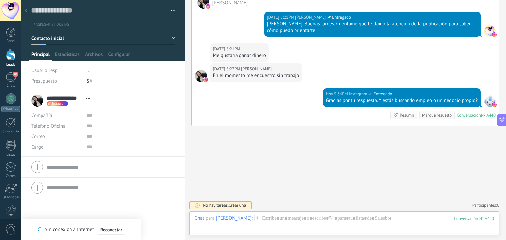
click at [7, 54] on div at bounding box center [11, 55] width 10 height 12
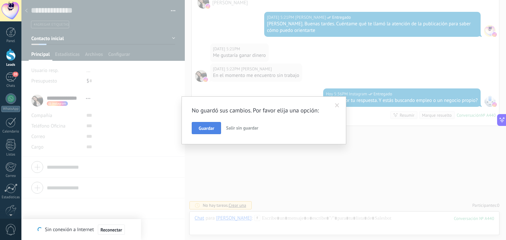
click at [206, 129] on span "Guardar" at bounding box center [205, 128] width 15 height 5
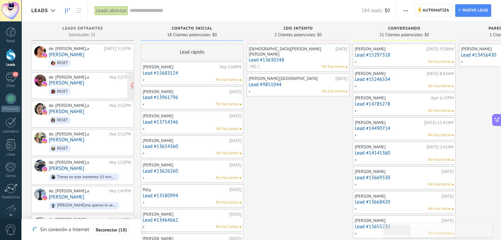
click at [76, 87] on span "RESET" at bounding box center [90, 92] width 82 height 10
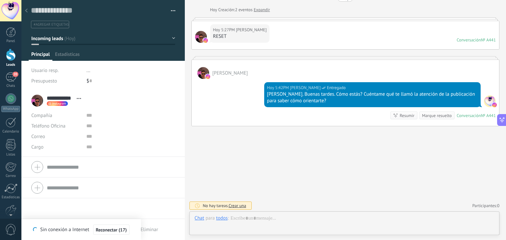
scroll to position [10, 0]
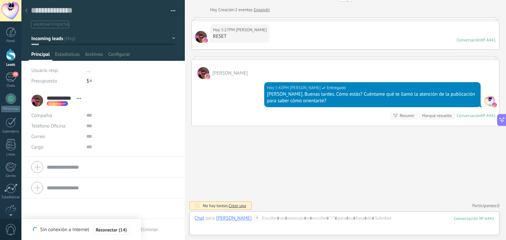
click at [172, 37] on button "Incoming leads" at bounding box center [103, 39] width 144 height 12
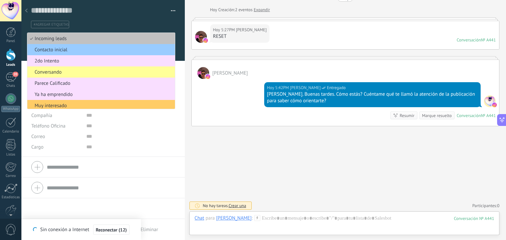
click at [245, 174] on div "Buscar Carga más Hoy Hoy Creación: 2 eventos Expandir Hoy 5:27PM Julian Perez R…" at bounding box center [345, 106] width 321 height 270
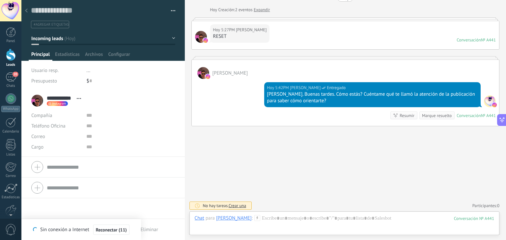
click at [8, 55] on div at bounding box center [11, 55] width 10 height 12
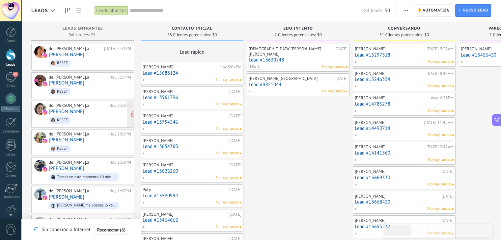
click at [75, 105] on div "de: [PERSON_NAME].a" at bounding box center [78, 105] width 58 height 5
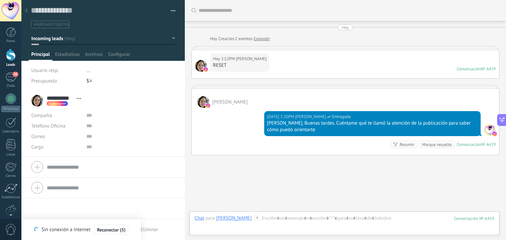
scroll to position [29, 0]
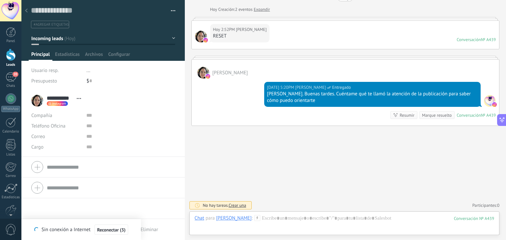
click at [11, 56] on div at bounding box center [11, 55] width 10 height 12
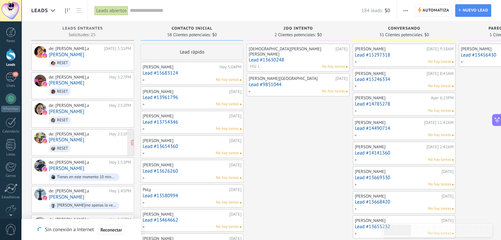
click at [75, 133] on div "de: [PERSON_NAME].a" at bounding box center [78, 134] width 58 height 5
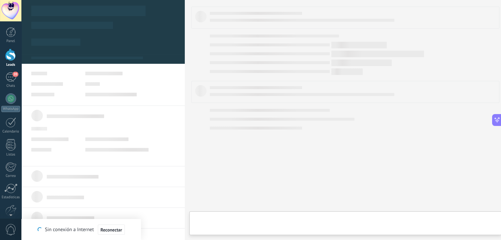
type textarea "**********"
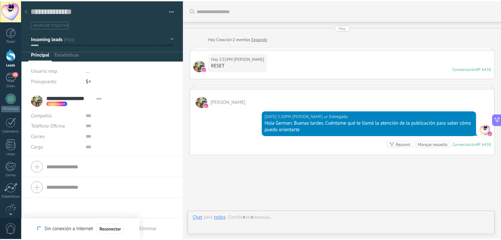
scroll to position [29, 0]
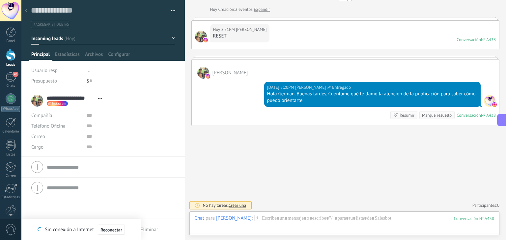
click at [10, 55] on div at bounding box center [11, 55] width 10 height 12
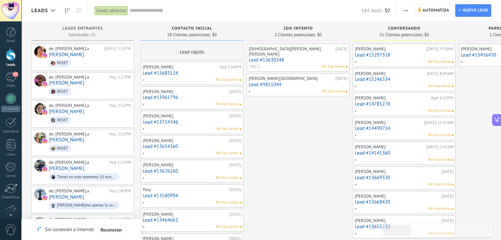
scroll to position [10, 0]
click at [83, 167] on link "[PERSON_NAME]" at bounding box center [67, 169] width 36 height 6
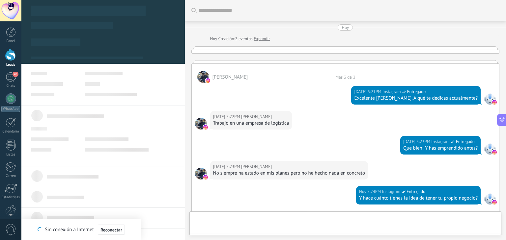
scroll to position [263, 0]
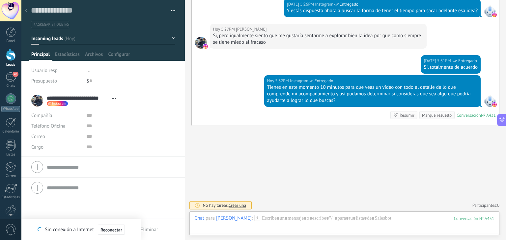
click at [9, 57] on div at bounding box center [11, 55] width 10 height 12
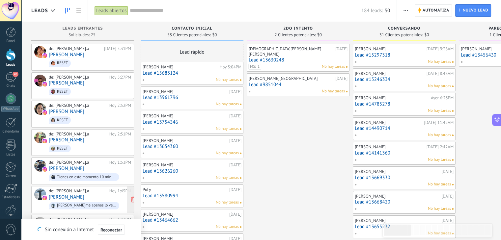
click at [70, 195] on link "[PERSON_NAME]" at bounding box center [67, 198] width 36 height 6
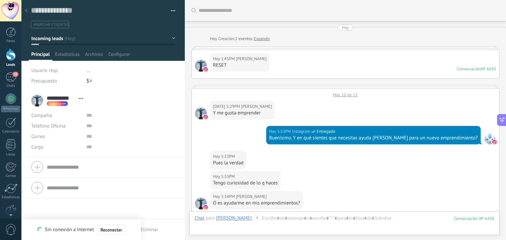
scroll to position [231, 0]
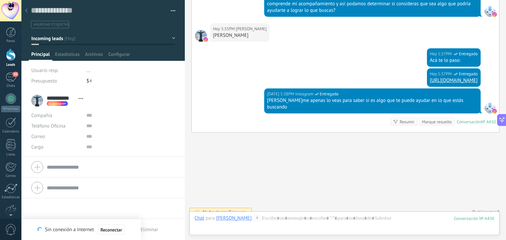
click at [171, 38] on button "Incoming leads" at bounding box center [103, 39] width 144 height 12
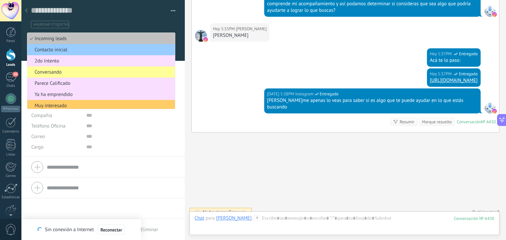
drag, startPoint x: 173, startPoint y: 51, endPoint x: 172, endPoint y: 59, distance: 8.2
click at [172, 51] on div "Guardar y crear Imprimir Administrar etiquetas Exportar a excel" at bounding box center [103, 25] width 164 height 51
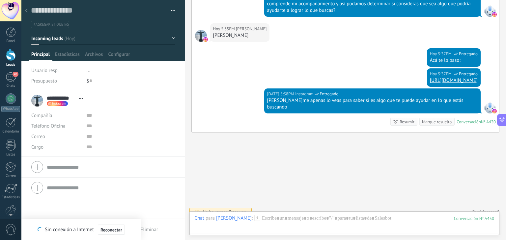
click at [171, 39] on button "Incoming leads" at bounding box center [103, 39] width 144 height 12
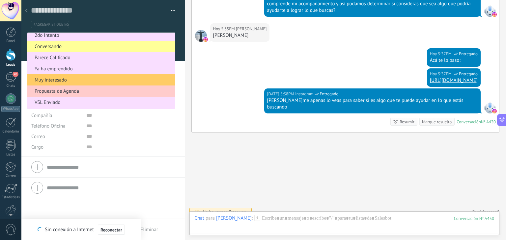
scroll to position [39, 0]
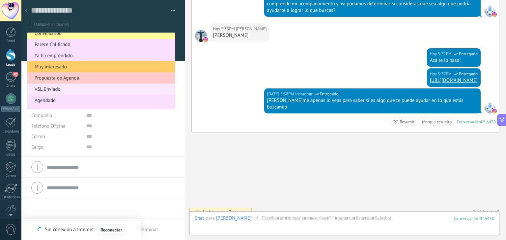
click at [79, 90] on span "VSL Enviado" at bounding box center [99, 89] width 145 height 6
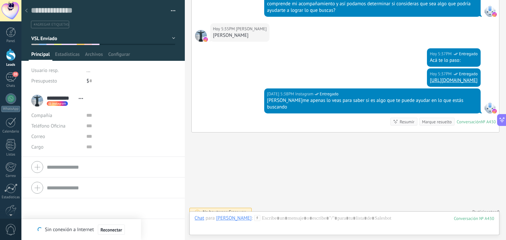
click at [8, 59] on div at bounding box center [11, 55] width 10 height 12
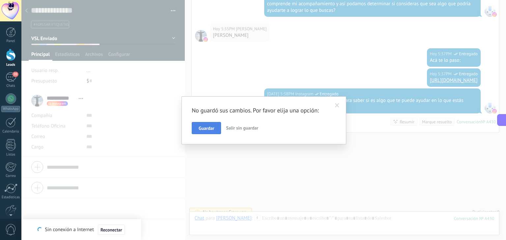
click at [217, 128] on button "Guardar" at bounding box center [206, 128] width 29 height 13
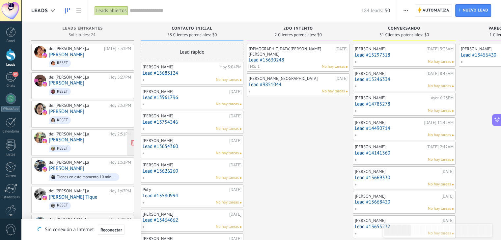
click at [75, 135] on div "de: [PERSON_NAME].a" at bounding box center [78, 134] width 58 height 5
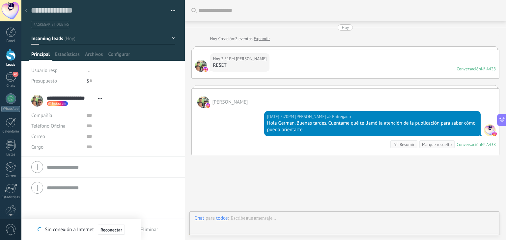
scroll to position [29, 0]
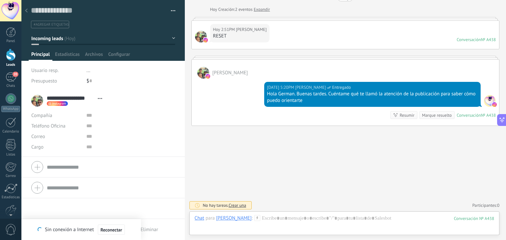
click at [8, 61] on link "Leads" at bounding box center [10, 58] width 21 height 18
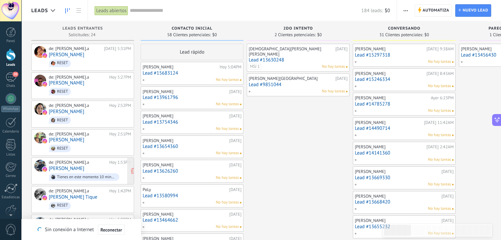
click at [77, 168] on link "[PERSON_NAME]" at bounding box center [67, 169] width 36 height 6
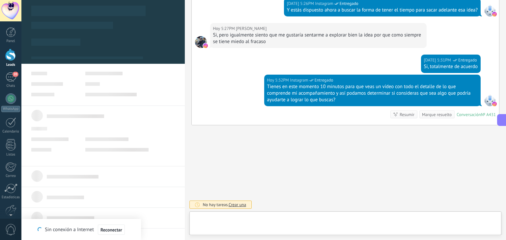
scroll to position [10, 0]
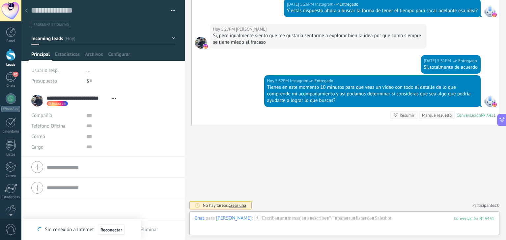
click at [12, 58] on div at bounding box center [11, 55] width 10 height 12
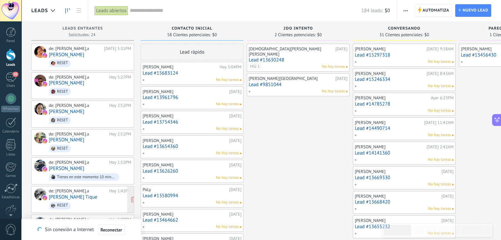
click at [82, 197] on link "[PERSON_NAME] Tique" at bounding box center [73, 198] width 48 height 6
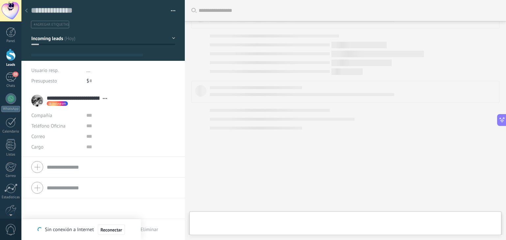
scroll to position [10, 0]
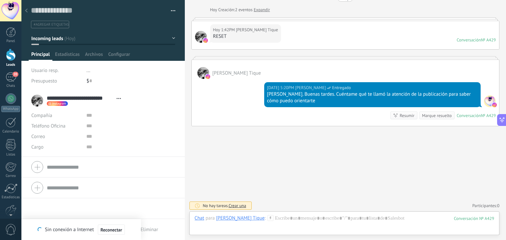
click at [10, 60] on div at bounding box center [11, 55] width 10 height 12
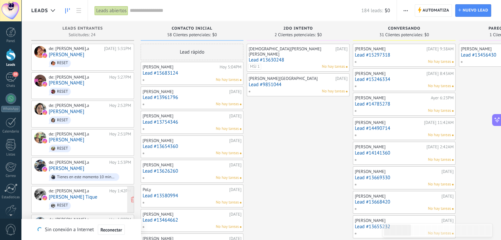
click at [95, 195] on link "[PERSON_NAME] Tique" at bounding box center [73, 198] width 48 height 6
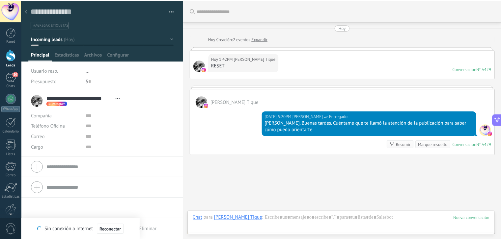
scroll to position [29, 0]
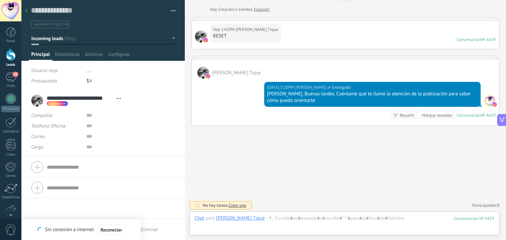
click at [10, 58] on div at bounding box center [11, 55] width 10 height 12
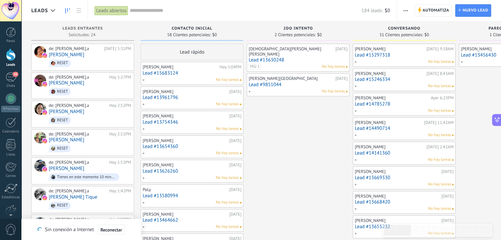
scroll to position [13, 0]
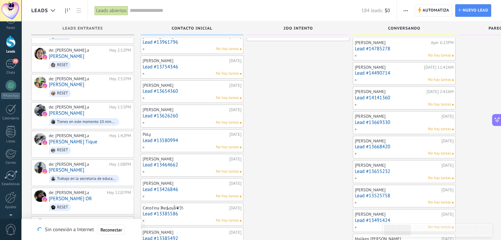
scroll to position [79, 0]
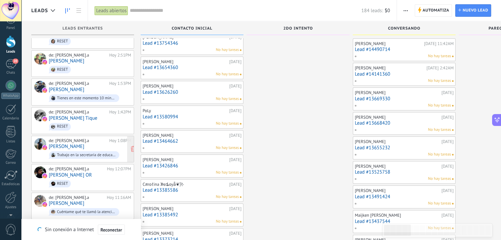
click at [84, 146] on link "[PERSON_NAME]" at bounding box center [67, 147] width 36 height 6
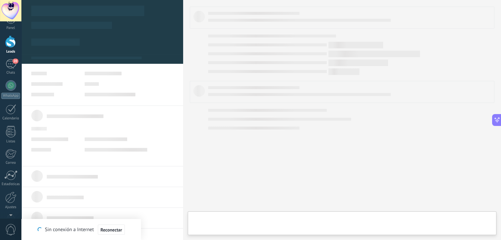
type textarea "**********"
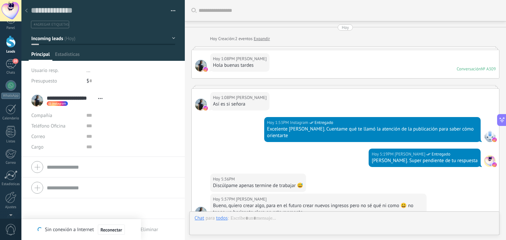
scroll to position [237, 0]
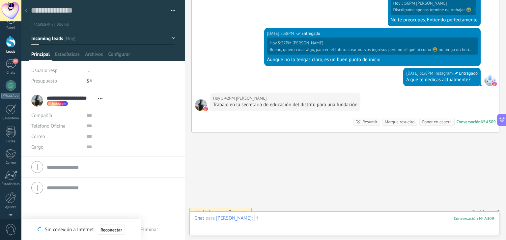
click at [295, 218] on div at bounding box center [344, 225] width 299 height 20
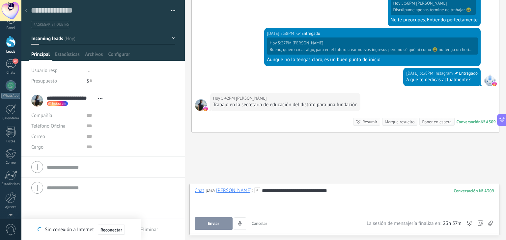
click at [223, 228] on button "Enviar" at bounding box center [214, 224] width 38 height 13
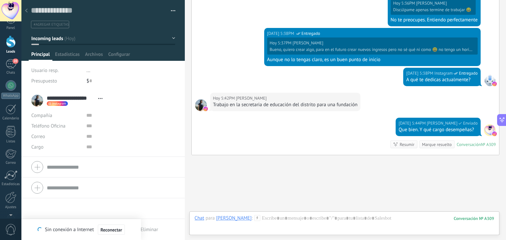
scroll to position [260, 0]
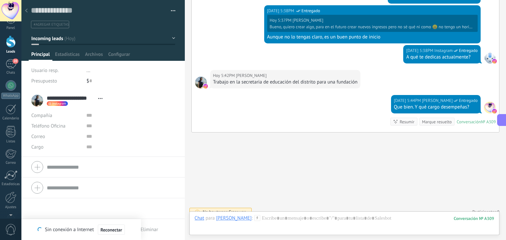
click at [170, 38] on button "Incoming leads" at bounding box center [103, 39] width 144 height 12
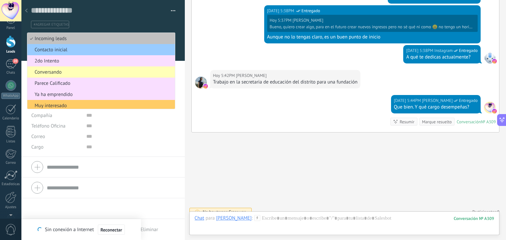
click at [71, 74] on span "Conversando" at bounding box center [99, 72] width 145 height 6
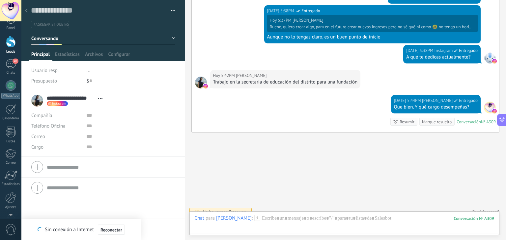
click at [10, 44] on div at bounding box center [11, 42] width 10 height 12
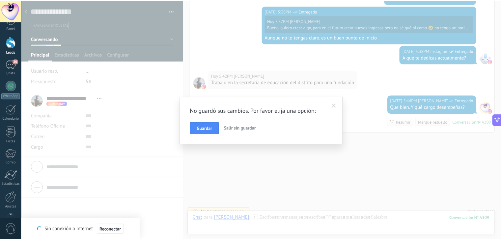
scroll to position [0, 0]
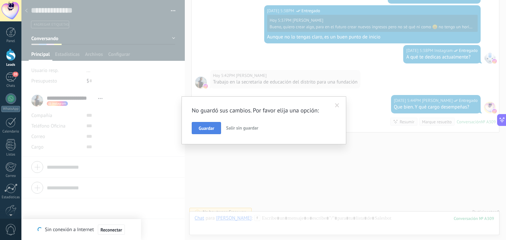
click at [206, 124] on button "Guardar" at bounding box center [206, 128] width 29 height 13
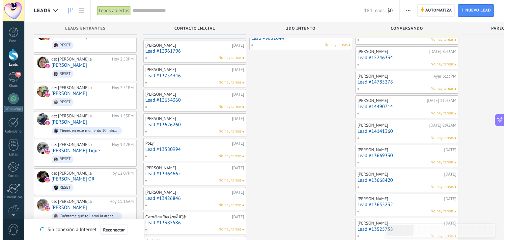
scroll to position [53, 0]
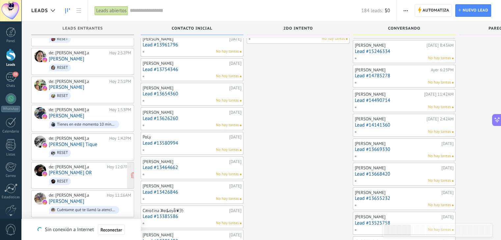
click at [76, 170] on div "de: [PERSON_NAME].a [DATE] 12:07PM [PERSON_NAME] OR RESET" at bounding box center [90, 176] width 82 height 22
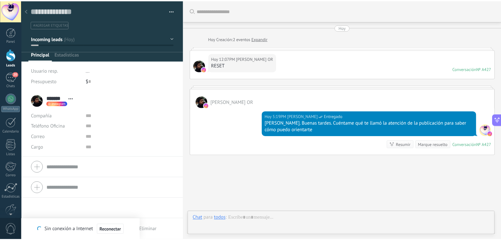
scroll to position [10, 0]
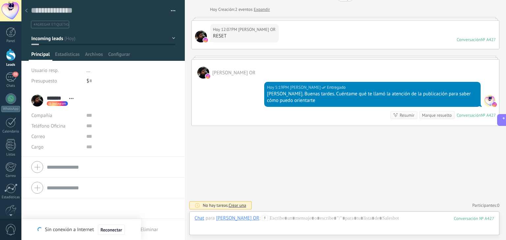
click at [8, 57] on div at bounding box center [11, 55] width 10 height 12
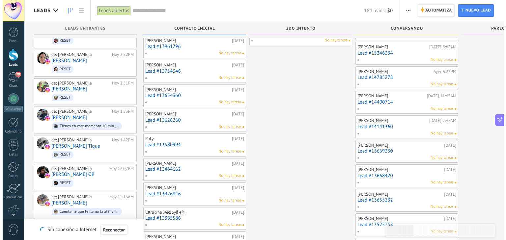
scroll to position [53, 0]
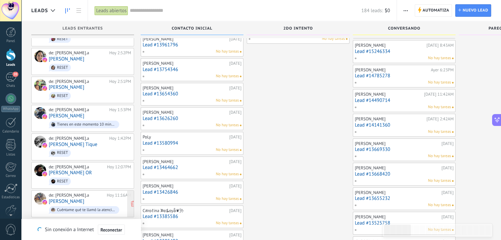
click at [53, 200] on link "[PERSON_NAME]" at bounding box center [67, 202] width 36 height 6
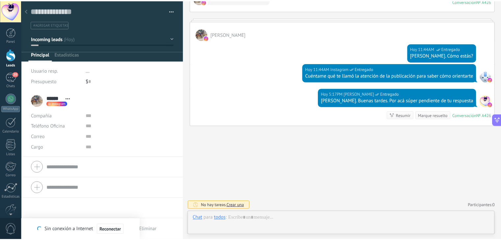
scroll to position [10, 0]
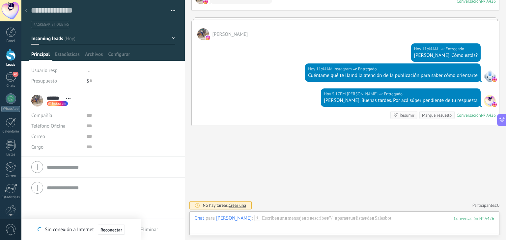
click at [8, 56] on div at bounding box center [11, 55] width 10 height 12
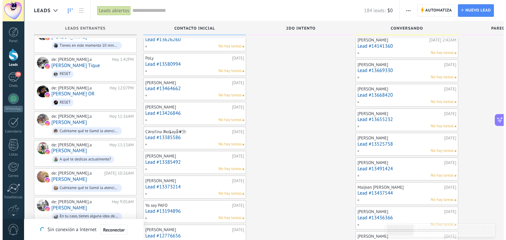
scroll to position [119, 0]
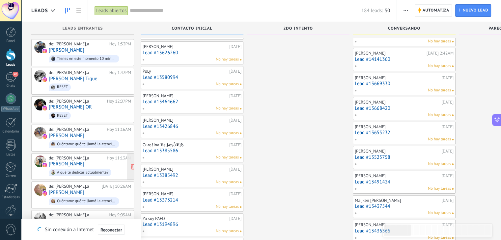
click at [67, 161] on link "[PERSON_NAME]" at bounding box center [67, 164] width 36 height 6
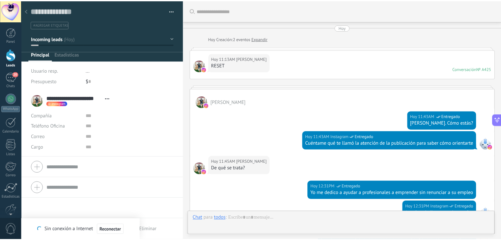
scroll to position [138, 0]
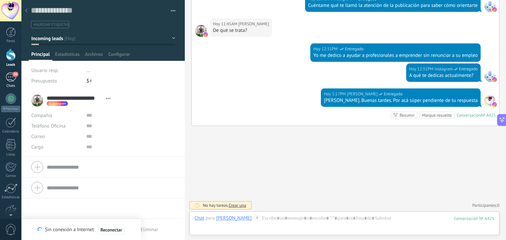
click at [9, 80] on div "20" at bounding box center [11, 77] width 11 height 10
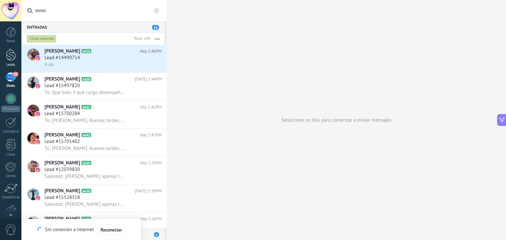
click at [6, 53] on div at bounding box center [11, 55] width 10 height 12
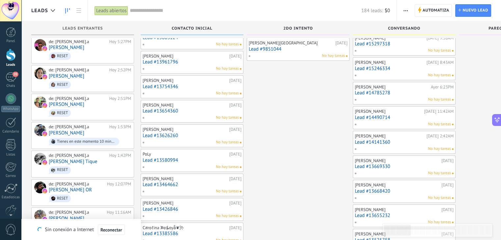
scroll to position [53, 0]
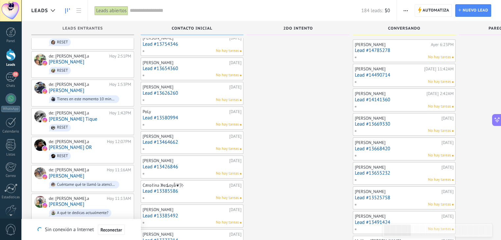
scroll to position [79, 0]
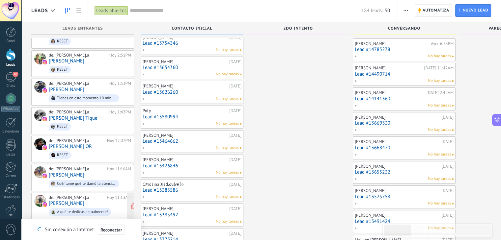
click at [84, 201] on link "[PERSON_NAME]" at bounding box center [67, 204] width 36 height 6
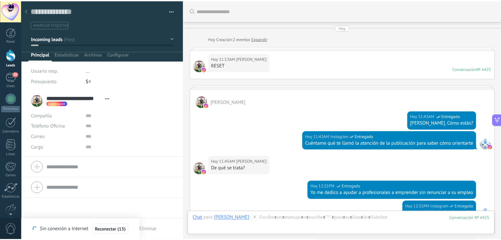
scroll to position [138, 0]
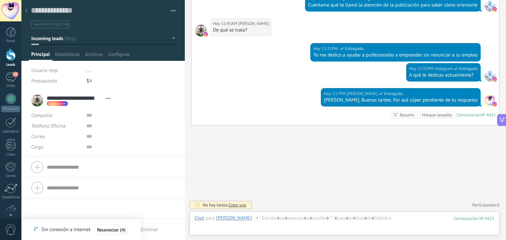
click at [8, 58] on div at bounding box center [11, 55] width 10 height 12
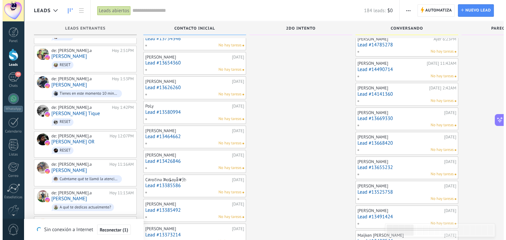
scroll to position [158, 0]
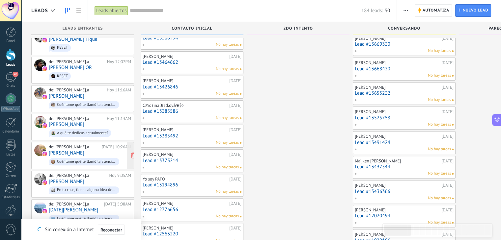
click at [66, 150] on link "[PERSON_NAME]" at bounding box center [67, 153] width 36 height 6
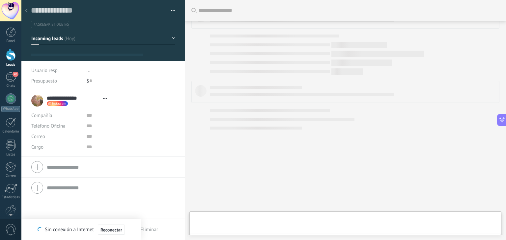
scroll to position [10, 0]
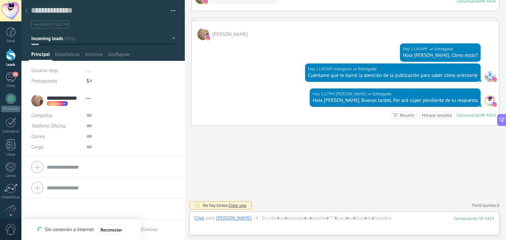
click at [320, 165] on div "Buscar Carga más [DATE] [DATE] Creación: 2 eventos Expandir [DATE] 10:26AM [PER…" at bounding box center [345, 86] width 321 height 309
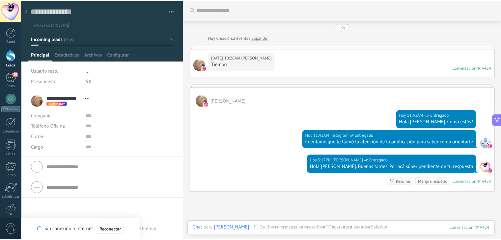
scroll to position [0, 0]
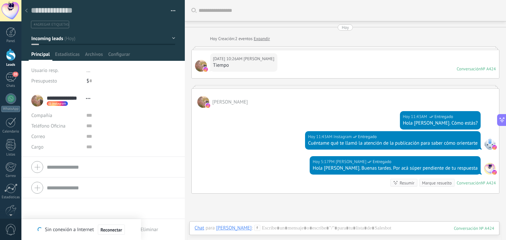
click at [10, 56] on div at bounding box center [11, 55] width 10 height 12
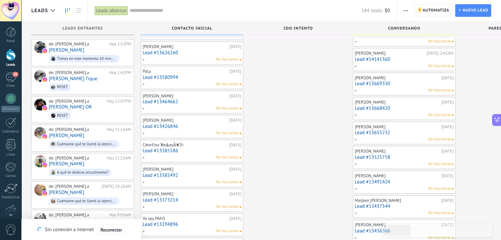
scroll to position [132, 0]
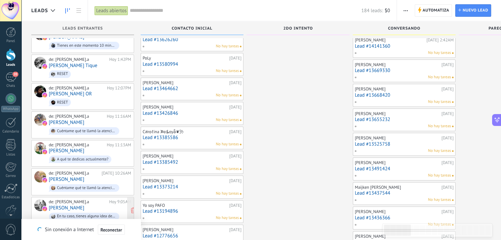
click at [76, 205] on link "[PERSON_NAME]" at bounding box center [67, 208] width 36 height 6
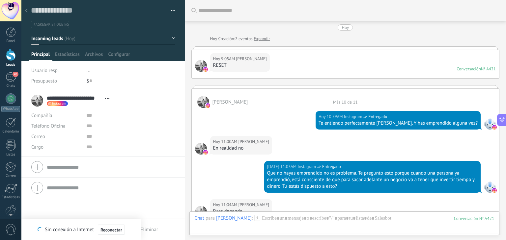
scroll to position [281, 0]
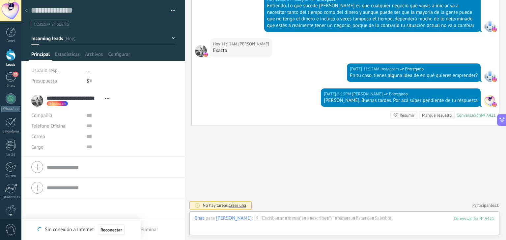
click at [170, 37] on button "Incoming leads" at bounding box center [103, 39] width 144 height 12
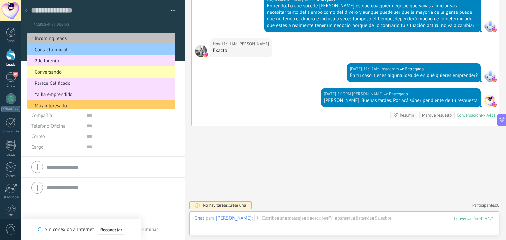
click at [67, 73] on span "Conversando" at bounding box center [99, 72] width 145 height 6
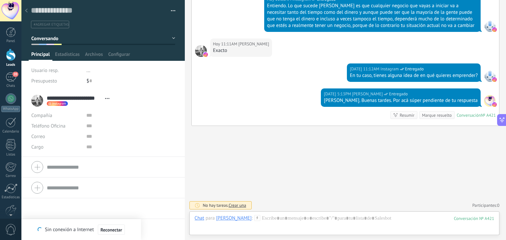
click at [8, 54] on div at bounding box center [11, 55] width 10 height 12
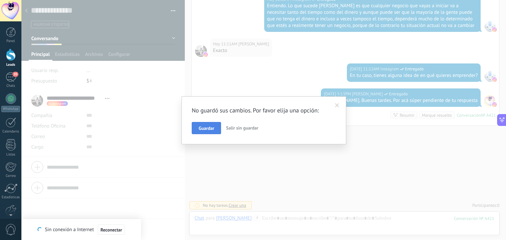
click at [207, 128] on span "Guardar" at bounding box center [205, 128] width 15 height 5
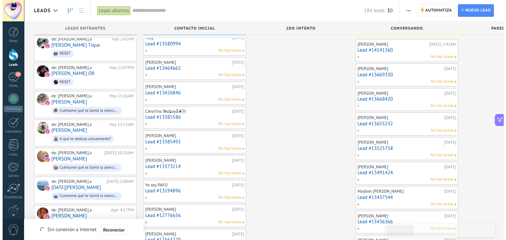
scroll to position [171, 0]
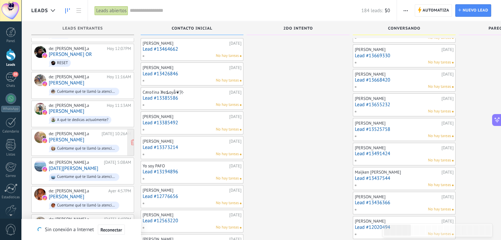
click at [70, 137] on link "[PERSON_NAME]" at bounding box center [67, 140] width 36 height 6
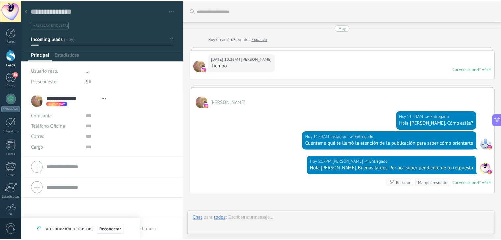
scroll to position [68, 0]
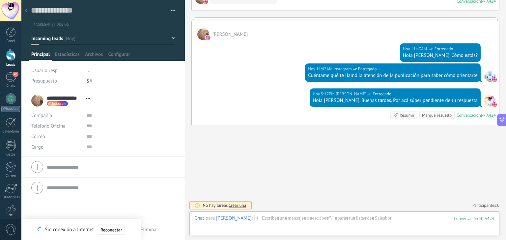
click at [13, 58] on div at bounding box center [11, 55] width 10 height 12
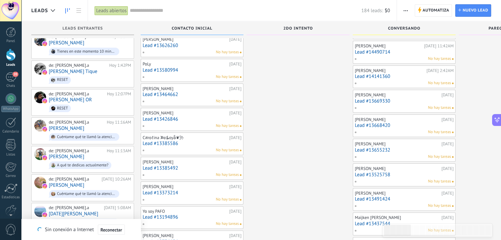
scroll to position [132, 0]
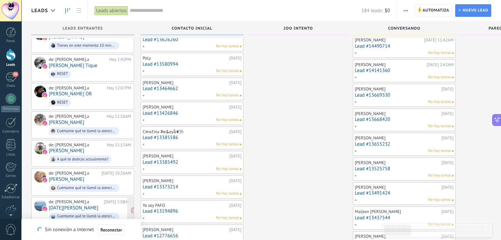
click at [77, 205] on link "[DATE][PERSON_NAME]" at bounding box center [73, 208] width 49 height 6
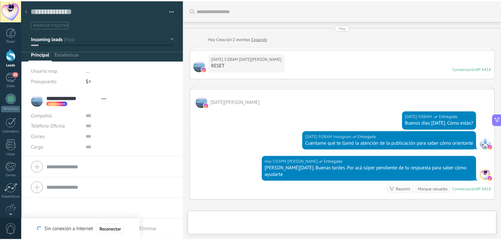
scroll to position [68, 0]
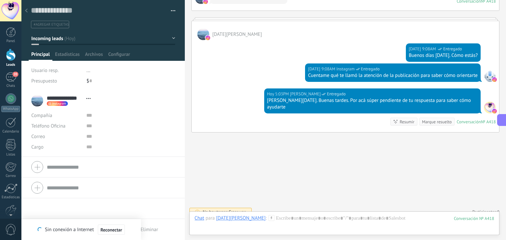
click at [328, 173] on div "Buscar Carga más [DATE] [DATE] Creación: 2 eventos Expandir [DATE] 5:08AM [DATE…" at bounding box center [345, 89] width 321 height 315
click at [11, 57] on div at bounding box center [11, 55] width 10 height 12
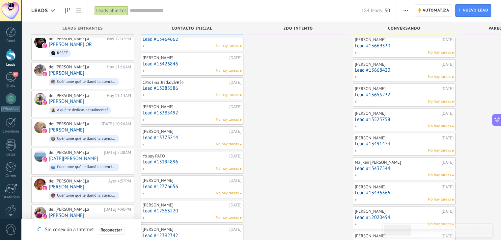
scroll to position [184, 0]
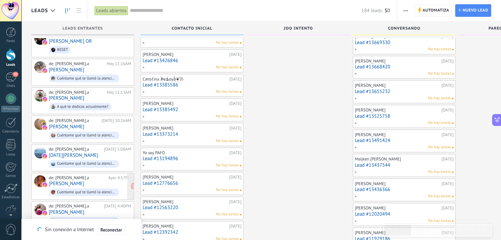
click at [74, 181] on link "[PERSON_NAME]" at bounding box center [67, 184] width 36 height 6
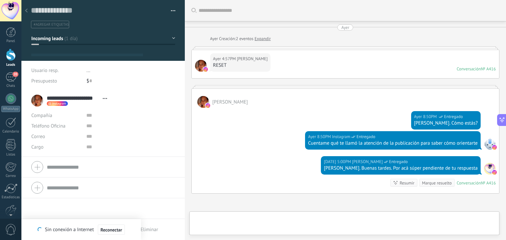
type textarea "**********"
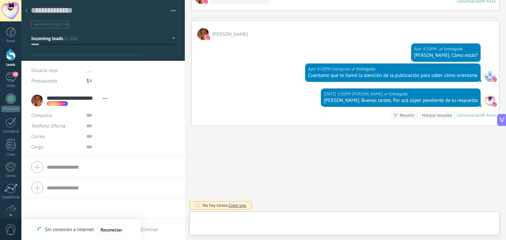
scroll to position [10, 0]
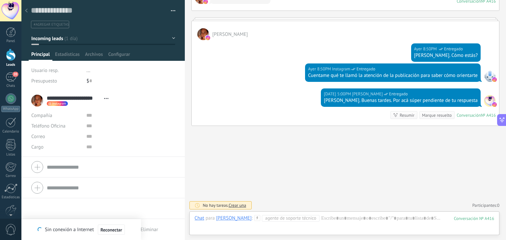
click at [253, 158] on div "Buscar Carga más [DATE] [DATE] Creación: 2 eventos Expandir [DATE] 4:57PM [PERS…" at bounding box center [345, 86] width 321 height 309
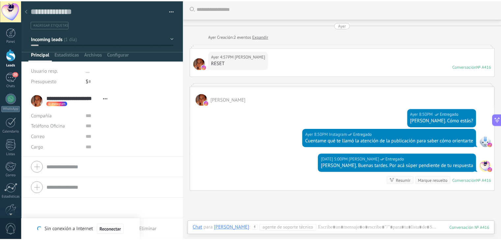
scroll to position [0, 0]
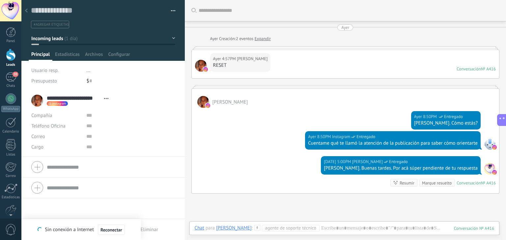
click at [10, 60] on div at bounding box center [11, 55] width 10 height 12
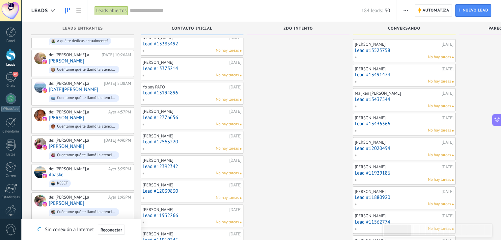
scroll to position [277, 0]
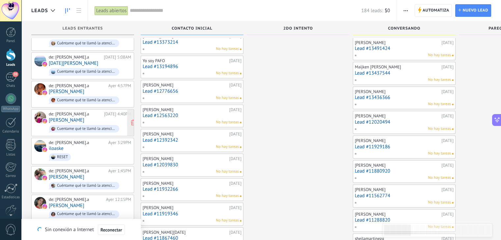
click at [65, 118] on link "[PERSON_NAME]" at bounding box center [67, 121] width 36 height 6
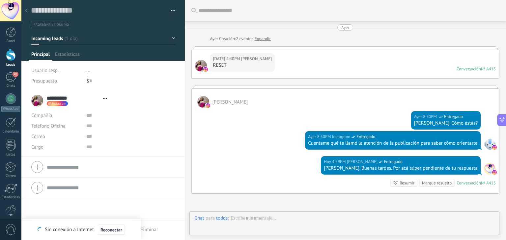
scroll to position [68, 0]
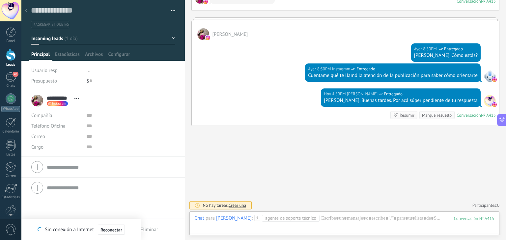
click at [308, 170] on div "Buscar Carga más Ayer Ayer Creación: 2 eventos Expandir Ayer 4:40PM Cesar Leon …" at bounding box center [345, 86] width 321 height 309
click at [11, 57] on div at bounding box center [11, 55] width 10 height 12
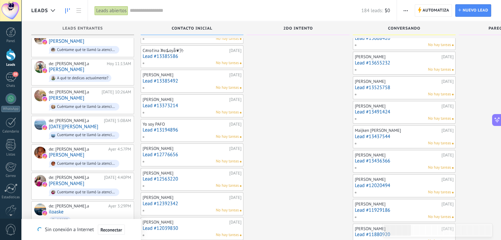
scroll to position [224, 0]
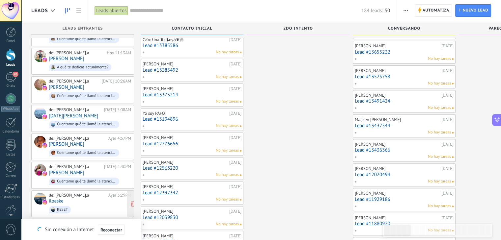
click at [62, 198] on link "iloaske" at bounding box center [56, 201] width 15 height 6
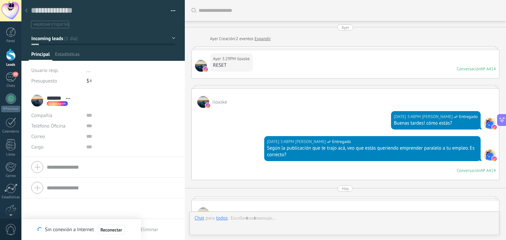
scroll to position [134, 0]
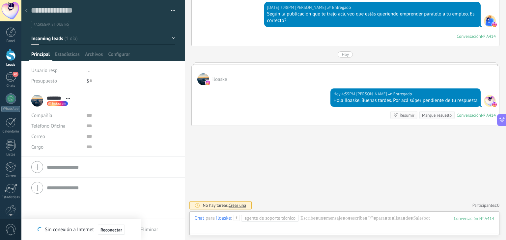
click at [320, 179] on div "Buscar Carga más Ayer Ayer Creación: 2 eventos Expandir Ayer 3:29PM iloaske RES…" at bounding box center [345, 53] width 321 height 375
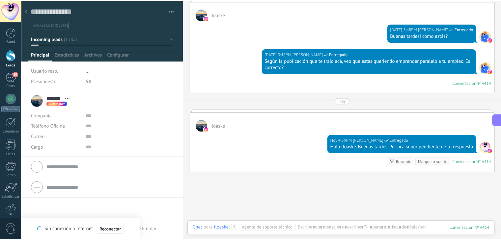
scroll to position [132, 0]
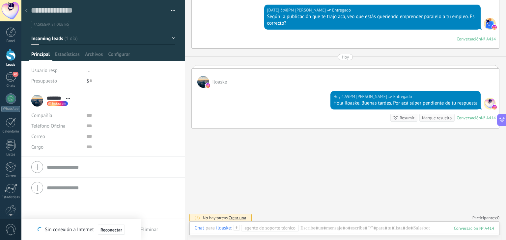
click at [10, 58] on div at bounding box center [11, 55] width 10 height 12
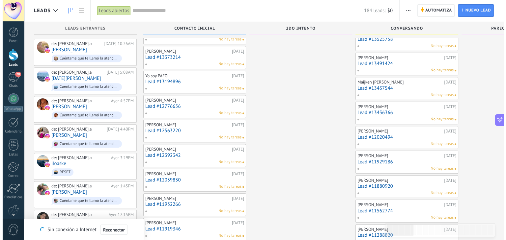
scroll to position [277, 0]
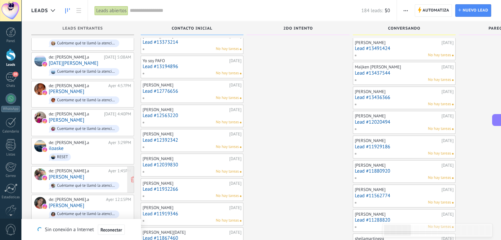
click at [67, 174] on link "[PERSON_NAME]" at bounding box center [67, 177] width 36 height 6
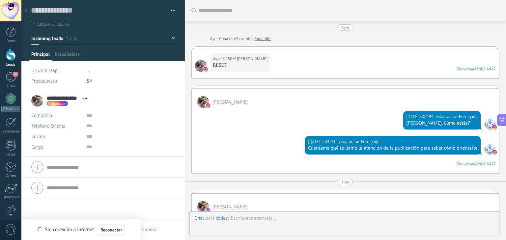
scroll to position [127, 0]
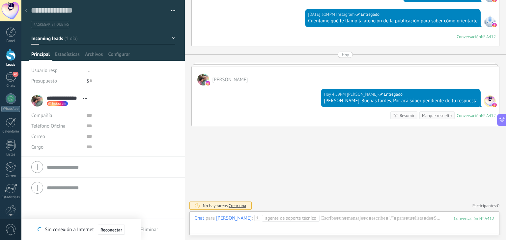
click at [286, 177] on div "Buscar Carga más Ayer Ayer Creación: 2 eventos Expandir Ayer 1:45PM Tatiana Esp…" at bounding box center [345, 57] width 321 height 369
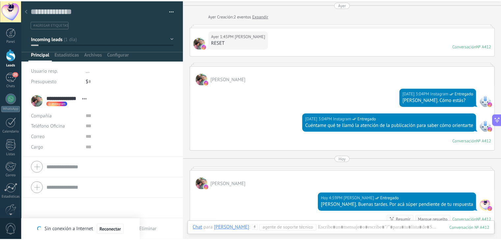
scroll to position [0, 0]
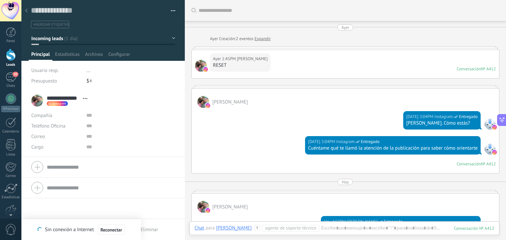
click at [10, 59] on div at bounding box center [11, 55] width 10 height 12
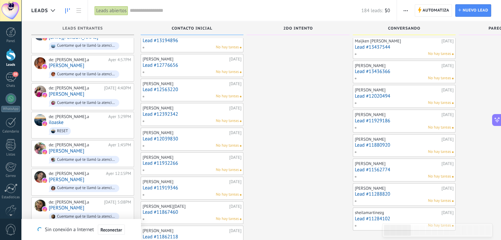
scroll to position [303, 0]
click at [75, 177] on link "[PERSON_NAME]" at bounding box center [67, 180] width 36 height 6
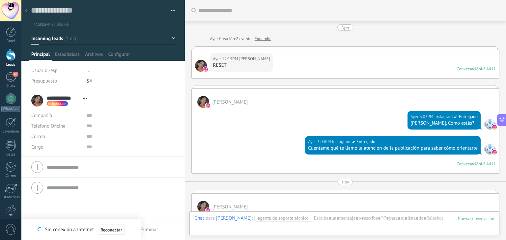
scroll to position [128, 0]
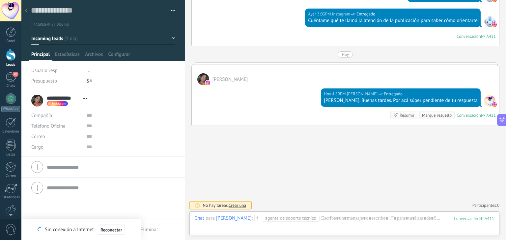
click at [330, 182] on div "Buscar Carga más Ayer Ayer Creación: 2 eventos Expandir Ayer 12:15PM Andrea Góm…" at bounding box center [345, 56] width 321 height 369
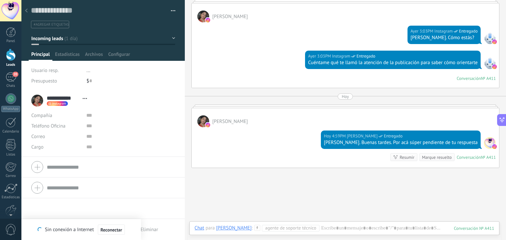
scroll to position [0, 0]
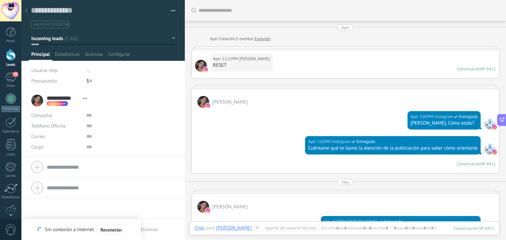
click at [12, 58] on div at bounding box center [11, 55] width 10 height 12
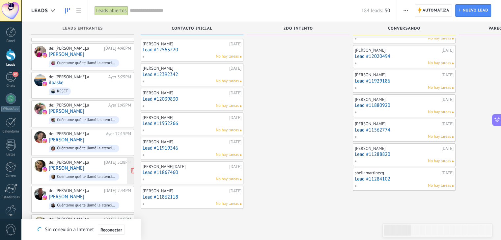
click at [71, 166] on link "[PERSON_NAME]" at bounding box center [67, 169] width 36 height 6
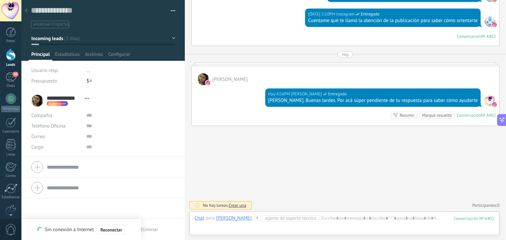
click at [261, 181] on div "Buscar Carga más 12/10/2025 12/10/2025 Creación: 2 eventos Expandir 12/10/2025 …" at bounding box center [345, 56] width 321 height 369
click at [7, 58] on div at bounding box center [11, 55] width 10 height 12
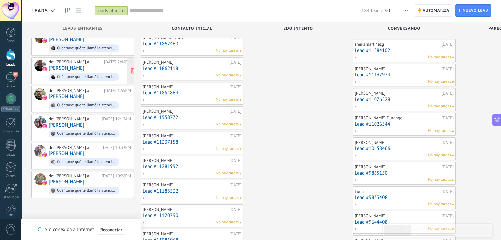
click at [74, 66] on link "[PERSON_NAME]" at bounding box center [67, 69] width 36 height 6
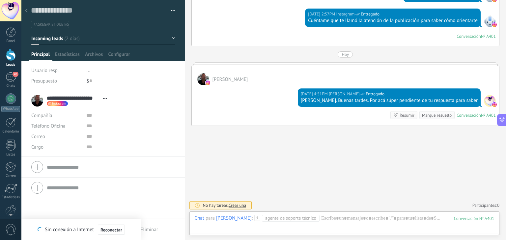
click at [287, 158] on div "Buscar Carga más 12/10/2025 12/10/2025 Creación: 2 eventos Expandir 12/10/2025 …" at bounding box center [345, 56] width 321 height 369
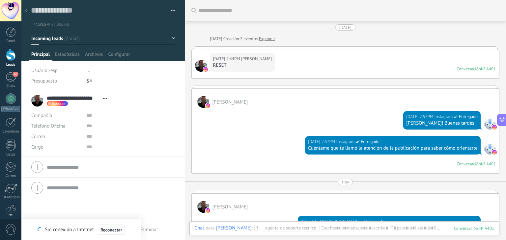
click at [10, 62] on link "Leads" at bounding box center [10, 58] width 21 height 18
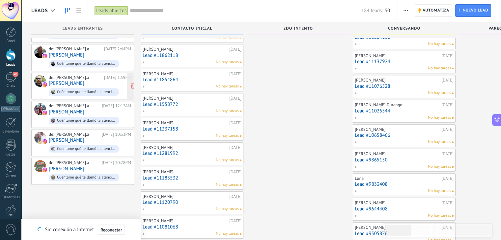
click at [65, 90] on div "Cuéntame que te llamó la atención de la publicación para saber cómo orientarte" at bounding box center [86, 92] width 59 height 5
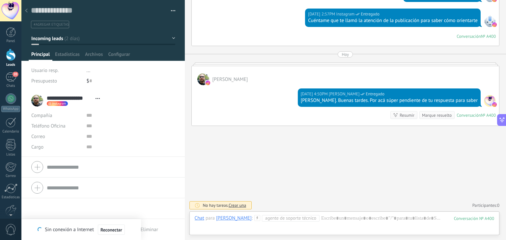
click at [293, 155] on div "Buscar Carga más 12/10/2025 12/10/2025 Creación: 2 eventos Expandir 12/10/2025 …" at bounding box center [345, 56] width 321 height 369
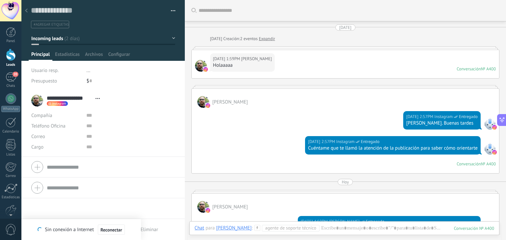
click at [10, 53] on div at bounding box center [11, 55] width 10 height 12
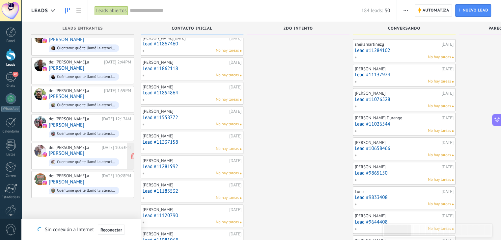
click at [68, 151] on link "Edgar Mejia" at bounding box center [67, 154] width 36 height 6
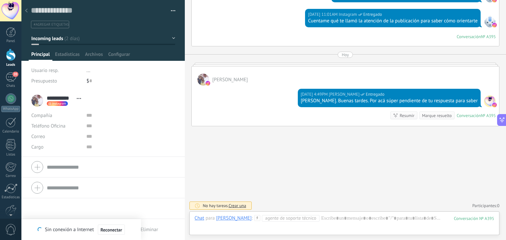
click at [11, 56] on div at bounding box center [11, 55] width 10 height 12
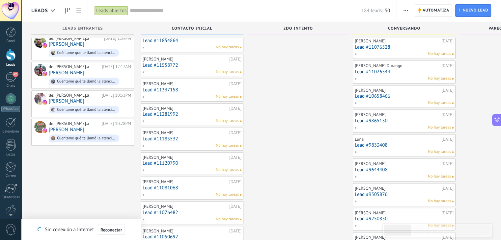
scroll to position [569, 0]
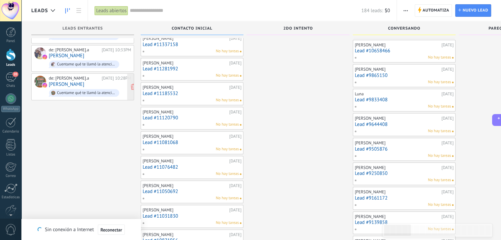
click at [75, 82] on link "Kevin Licona" at bounding box center [67, 85] width 36 height 6
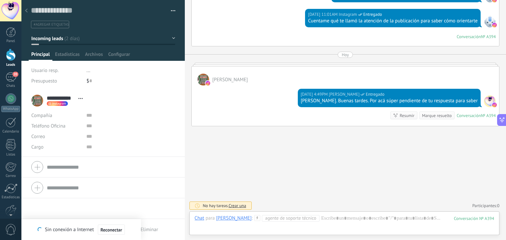
click at [311, 180] on div "Buscar Carga más 11/10/2025 11/10/2025 Creación: 2 eventos Expandir 11/10/2025 …" at bounding box center [345, 52] width 321 height 379
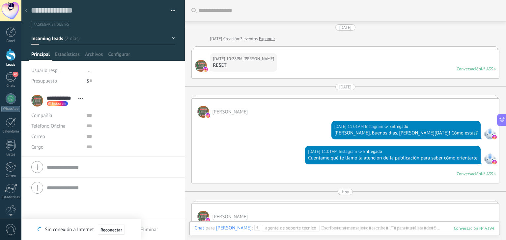
click at [11, 56] on div at bounding box center [11, 55] width 10 height 12
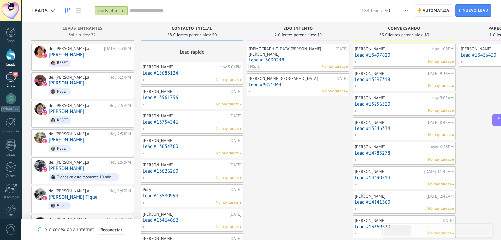
click at [10, 77] on div "20" at bounding box center [11, 77] width 11 height 10
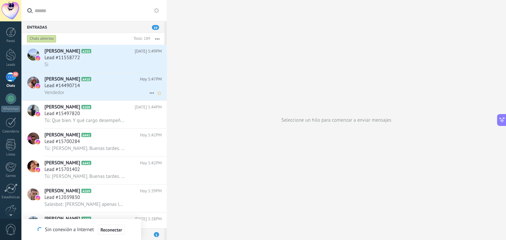
click at [59, 86] on span "Lead #14490714" at bounding box center [62, 86] width 36 height 7
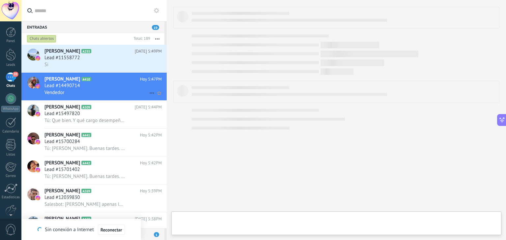
type textarea "**********"
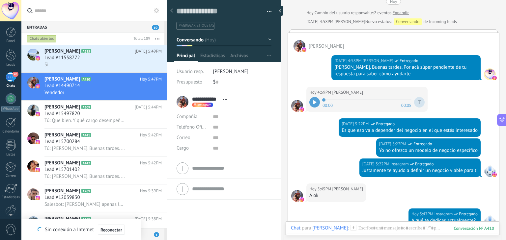
scroll to position [491, 0]
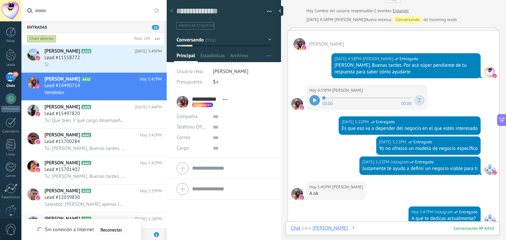
click at [367, 227] on div at bounding box center [392, 235] width 203 height 20
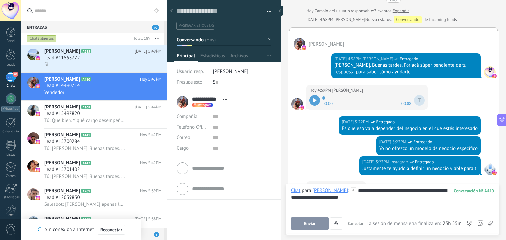
click at [301, 222] on button "Enviar" at bounding box center [310, 224] width 38 height 13
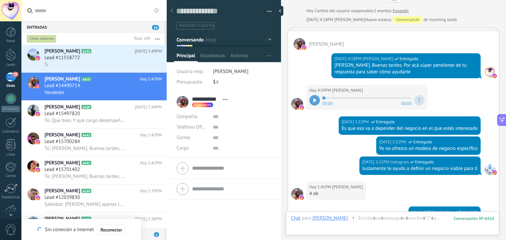
scroll to position [665, 0]
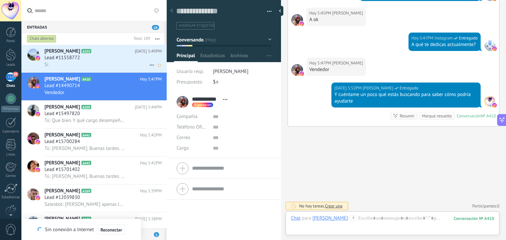
click at [109, 57] on div "Lead #11558772" at bounding box center [102, 58] width 117 height 7
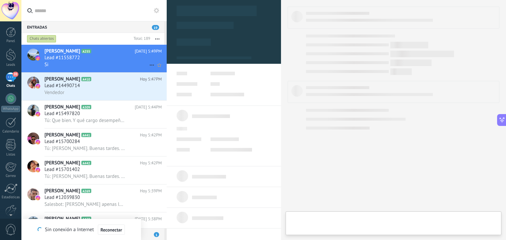
type textarea "**********"
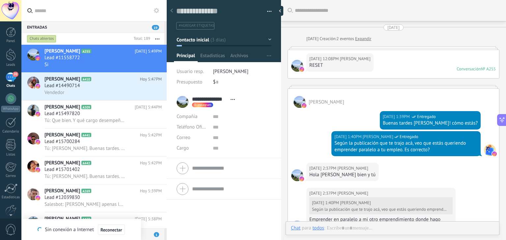
scroll to position [565, 0]
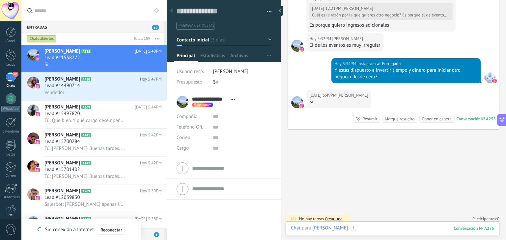
click at [379, 225] on div at bounding box center [392, 235] width 203 height 20
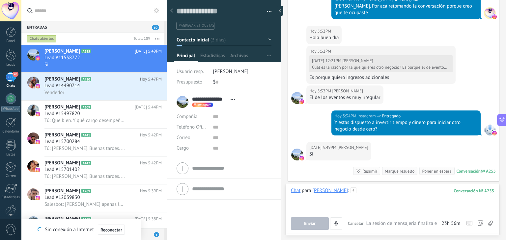
scroll to position [579, 0]
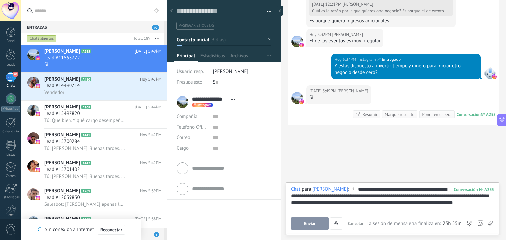
click at [311, 225] on span "Enviar" at bounding box center [310, 224] width 12 height 5
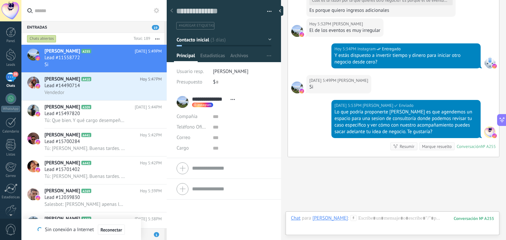
scroll to position [622, 0]
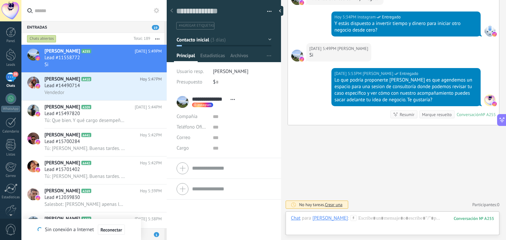
click at [265, 39] on button "Contacto inicial" at bounding box center [223, 40] width 95 height 12
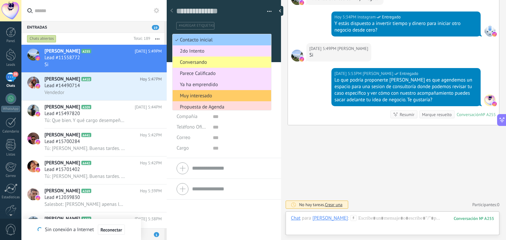
click at [209, 109] on span "Propuesta de Agenda" at bounding box center [220, 107] width 96 height 6
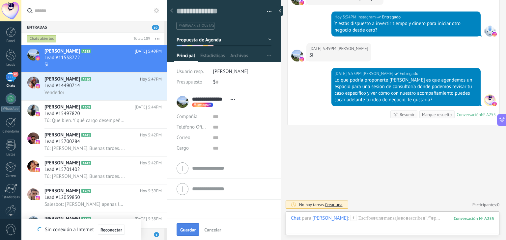
click at [190, 231] on span "Guardar" at bounding box center [187, 230] width 15 height 5
click at [8, 57] on div at bounding box center [11, 55] width 10 height 12
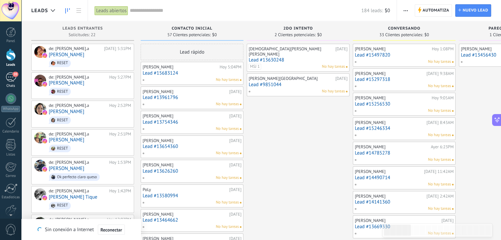
click at [10, 77] on div "20" at bounding box center [11, 77] width 11 height 10
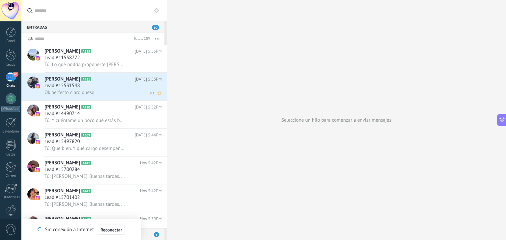
click at [55, 84] on span "Lead #15531548" at bounding box center [62, 86] width 36 height 7
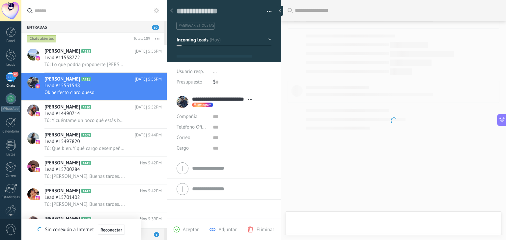
type textarea "**********"
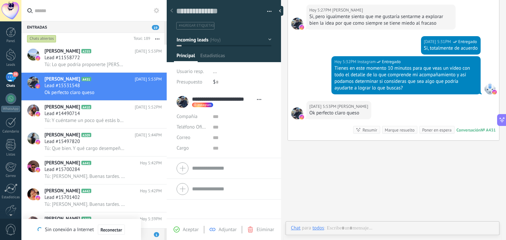
scroll to position [10, 0]
click at [402, 228] on div at bounding box center [392, 235] width 203 height 20
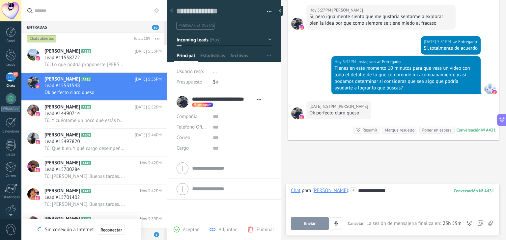
click at [291, 223] on button "Enviar" at bounding box center [310, 224] width 38 height 13
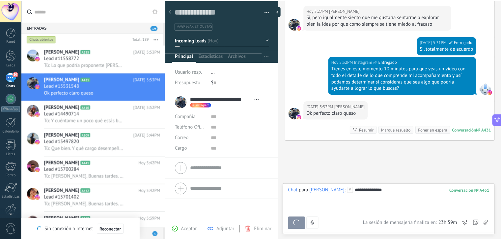
scroll to position [307, 0]
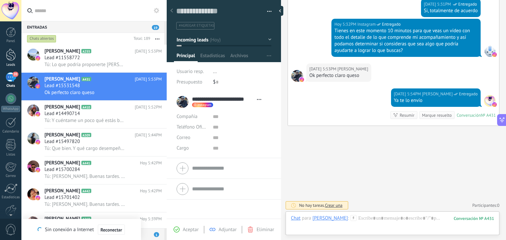
click at [8, 51] on div at bounding box center [11, 55] width 10 height 12
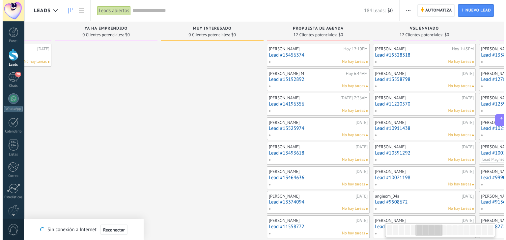
scroll to position [0, 514]
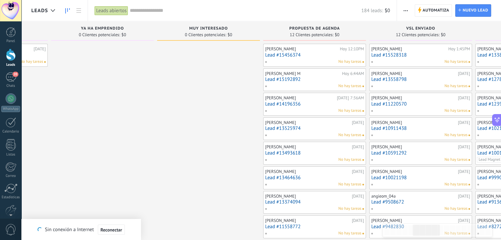
click at [393, 52] on link "Lead #15528318" at bounding box center [420, 55] width 99 height 6
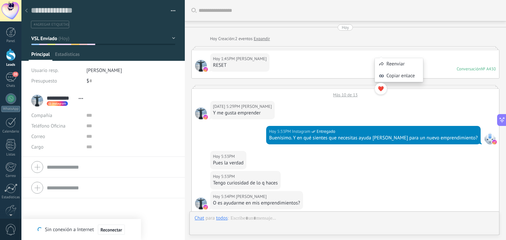
scroll to position [251, 0]
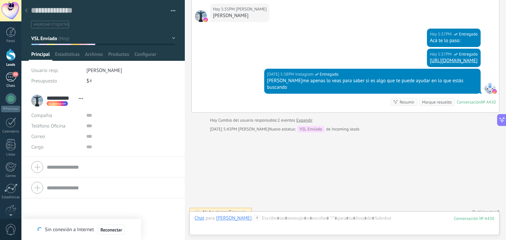
click at [11, 79] on div "20" at bounding box center [11, 77] width 11 height 10
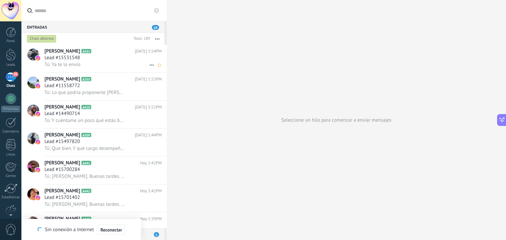
click at [85, 57] on div "Lead #15531548" at bounding box center [102, 58] width 117 height 7
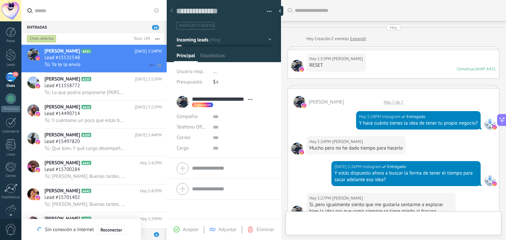
type textarea "**********"
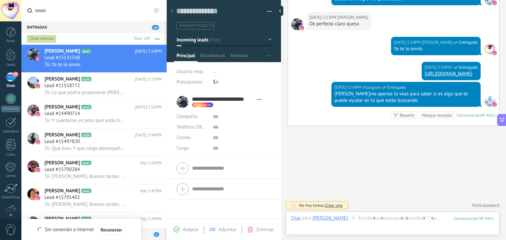
click at [267, 39] on button "Incoming leads" at bounding box center [223, 40] width 95 height 12
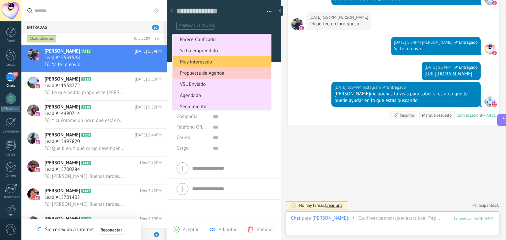
scroll to position [46, 0]
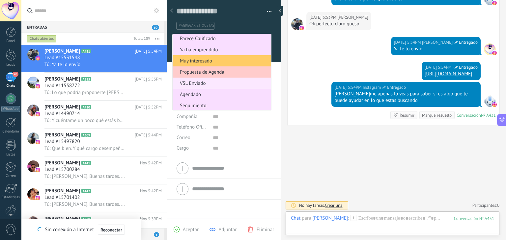
click at [192, 82] on span "VSL Enviado" at bounding box center [220, 83] width 96 height 6
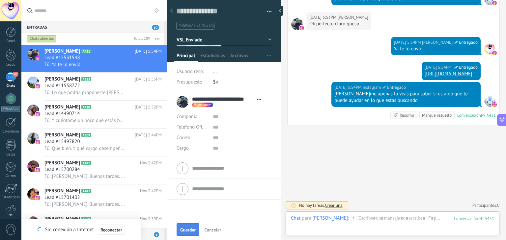
click at [191, 234] on button "Guardar" at bounding box center [187, 230] width 23 height 13
click at [9, 54] on div at bounding box center [11, 55] width 10 height 12
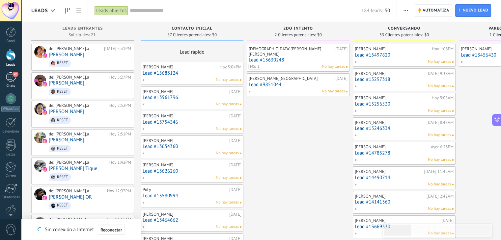
click at [8, 82] on link "20 Chats" at bounding box center [10, 80] width 21 height 16
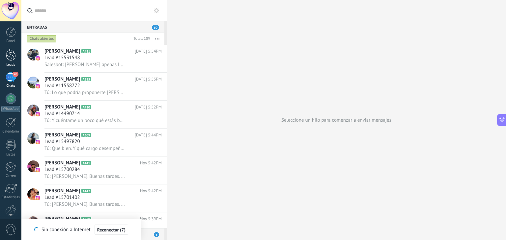
click at [11, 53] on div at bounding box center [11, 55] width 10 height 12
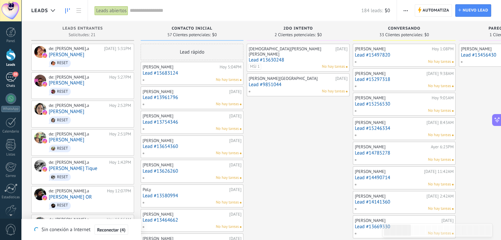
click at [12, 85] on div "Chats" at bounding box center [10, 86] width 19 height 4
